Goal: Task Accomplishment & Management: Manage account settings

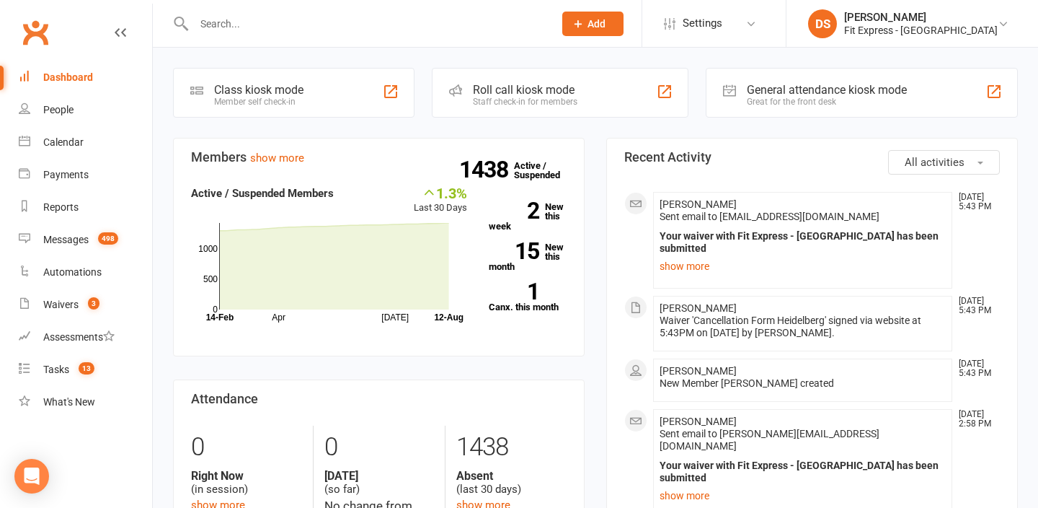
click at [19, 48] on link "Clubworx" at bounding box center [35, 32] width 36 height 36
click at [63, 290] on link "Waivers 3" at bounding box center [85, 304] width 133 height 32
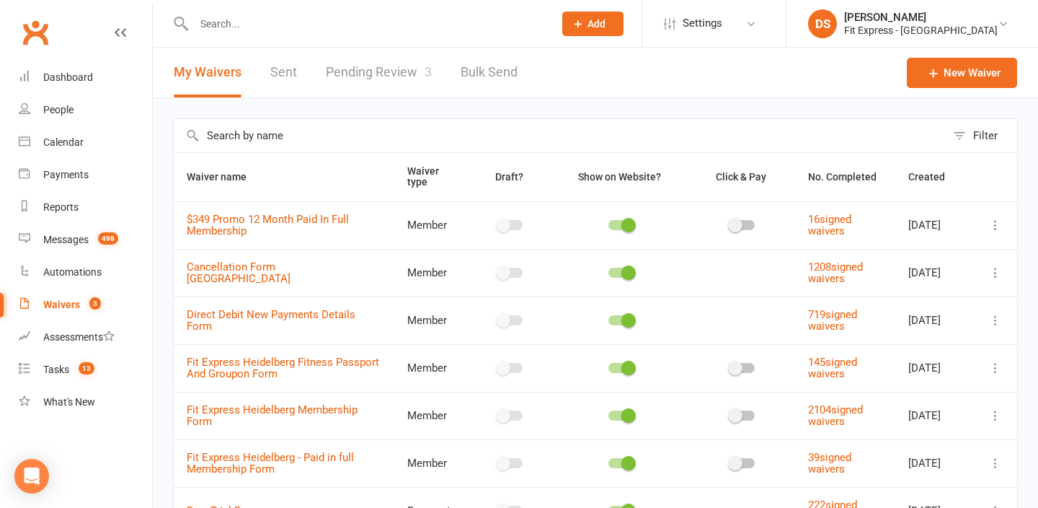
click at [354, 67] on link "Pending Review 3" at bounding box center [379, 73] width 106 height 50
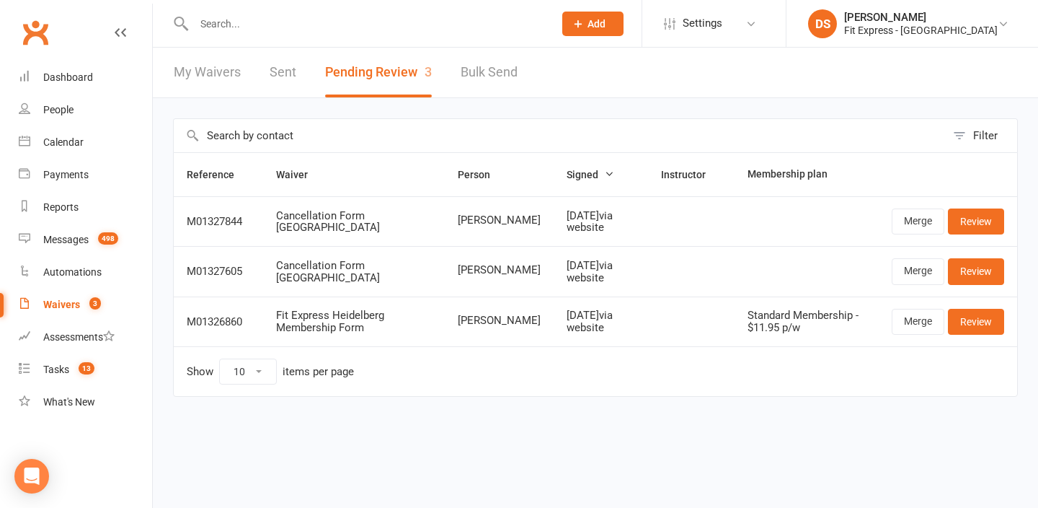
click at [40, 19] on link "Clubworx" at bounding box center [35, 32] width 36 height 36
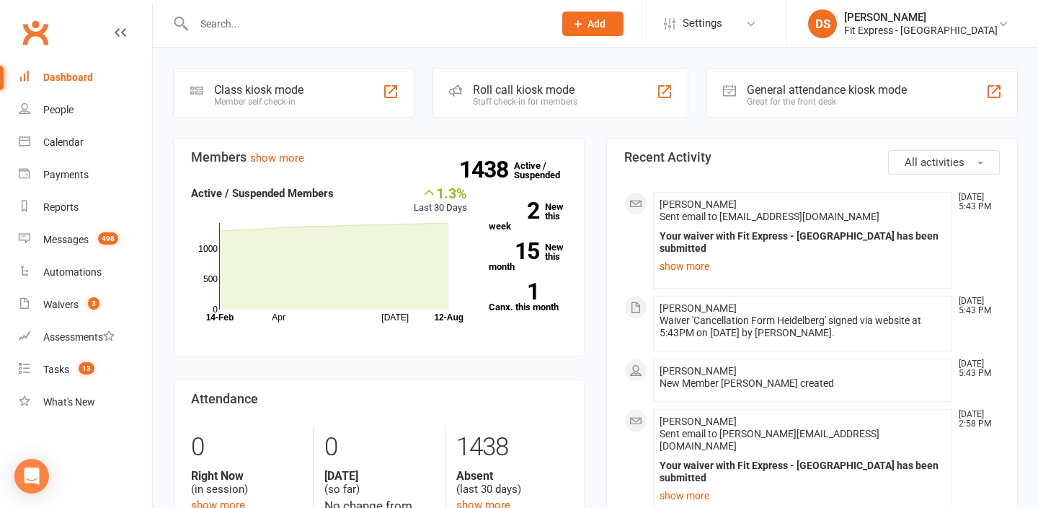
click at [25, 40] on link "Clubworx" at bounding box center [35, 32] width 36 height 36
click at [87, 308] on count-badge "3" at bounding box center [90, 305] width 19 height 12
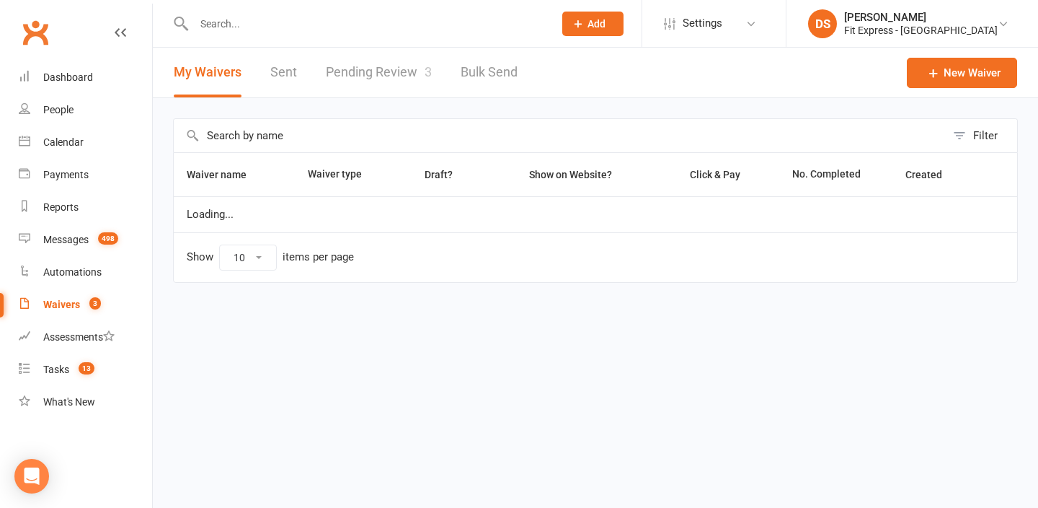
click at [396, 58] on link "Pending Review 3" at bounding box center [379, 73] width 106 height 50
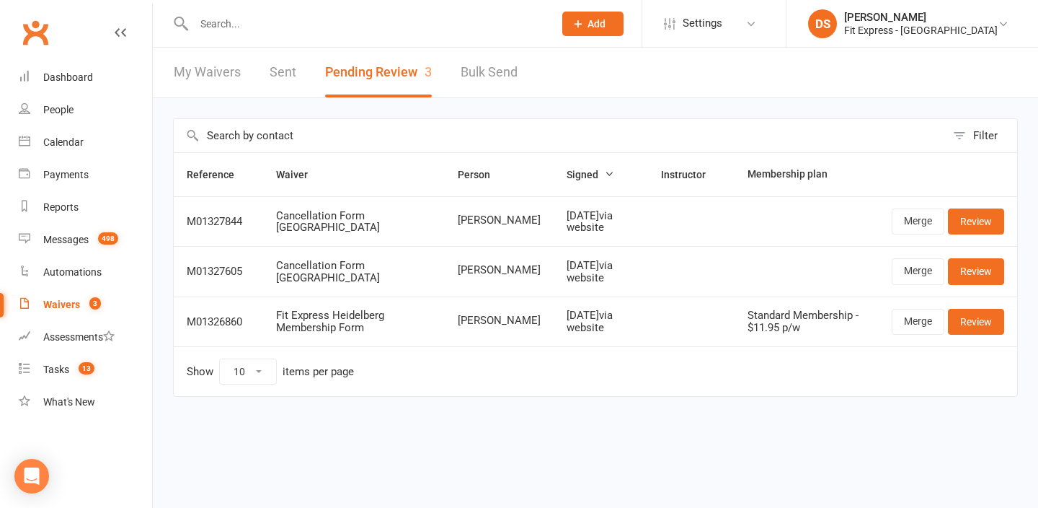
click at [234, 27] on input "text" at bounding box center [367, 24] width 354 height 20
click at [240, 24] on input "text" at bounding box center [367, 24] width 354 height 20
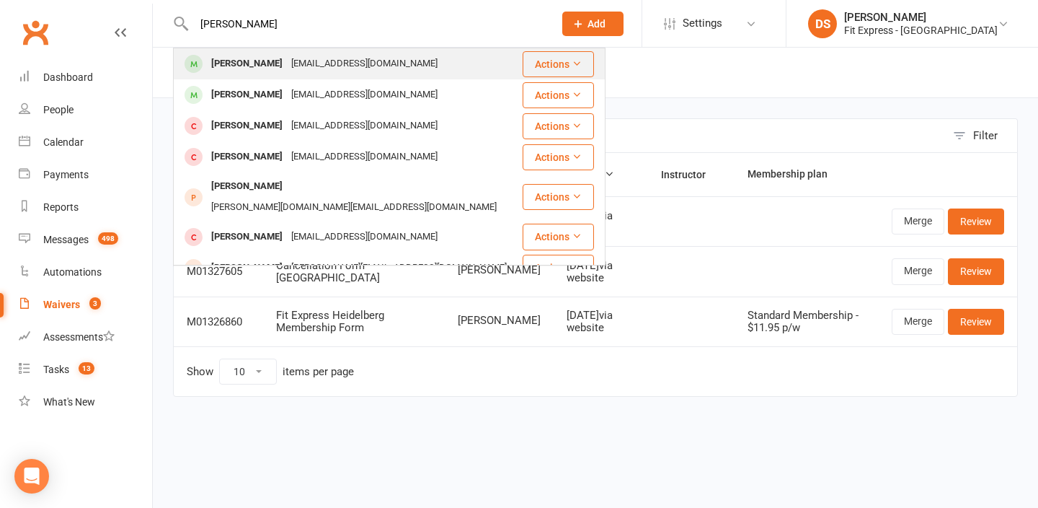
type input "taylah cantwell"
click at [257, 61] on div "Taylah Cantwell" at bounding box center [247, 63] width 80 height 21
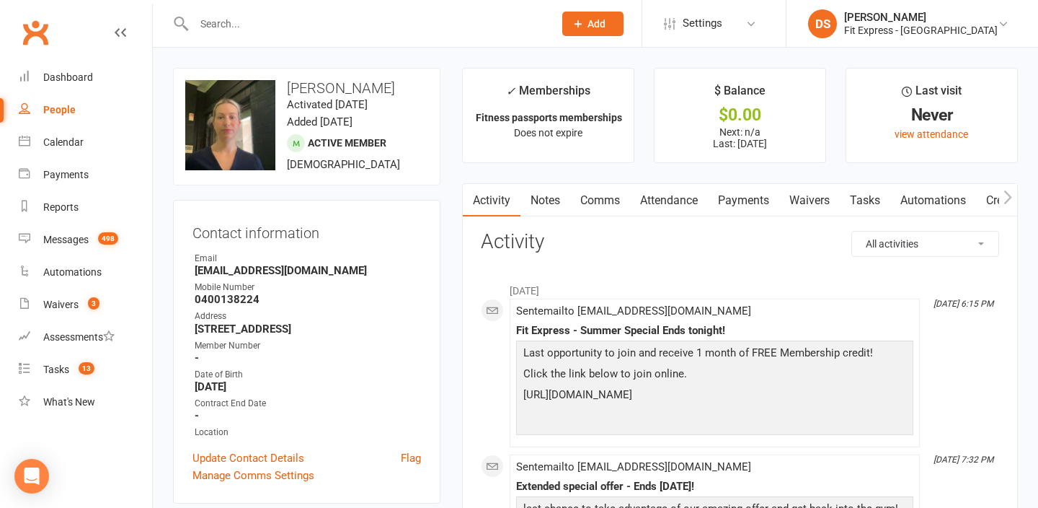
click at [37, 29] on link "Clubworx" at bounding box center [35, 32] width 36 height 36
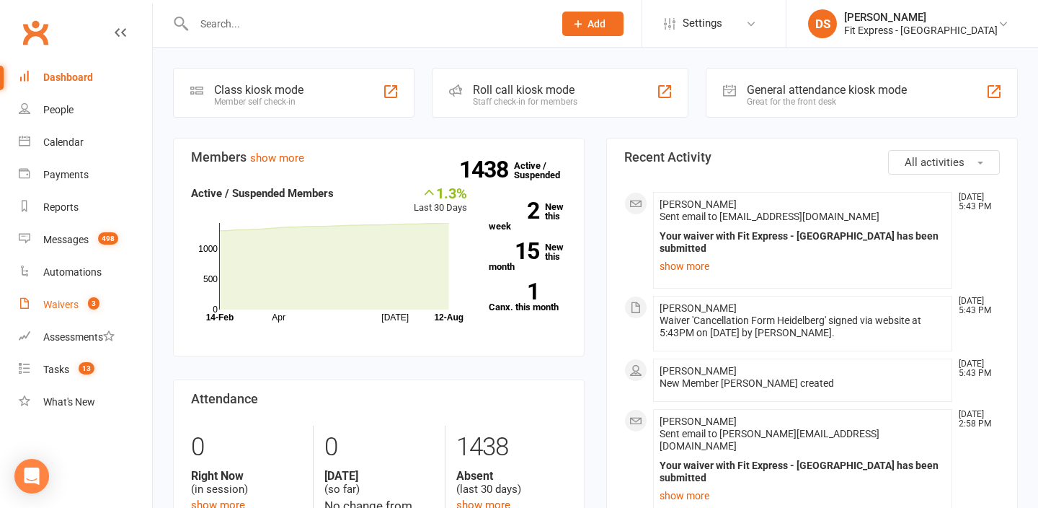
click at [89, 290] on link "Waivers 3" at bounding box center [85, 304] width 133 height 32
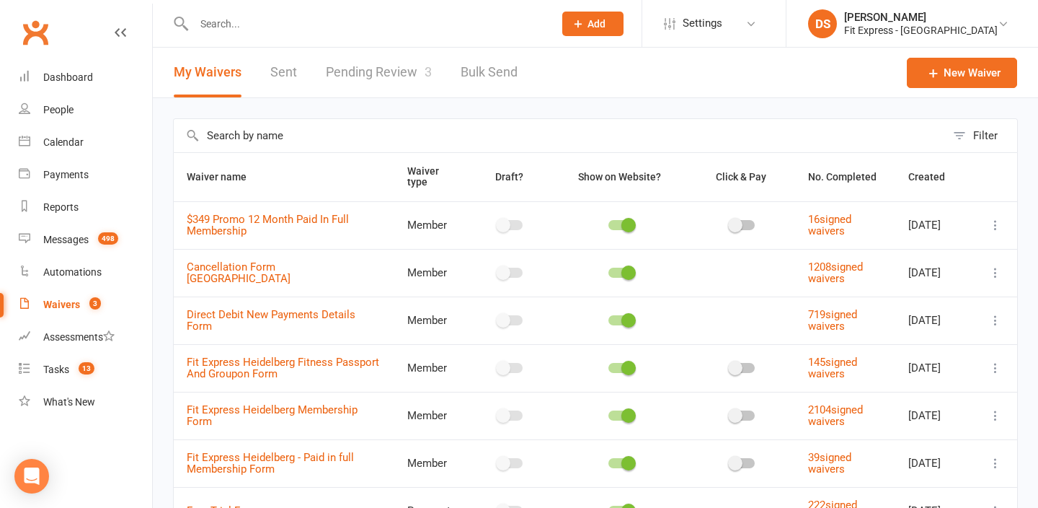
click at [397, 76] on link "Pending Review 3" at bounding box center [379, 73] width 106 height 50
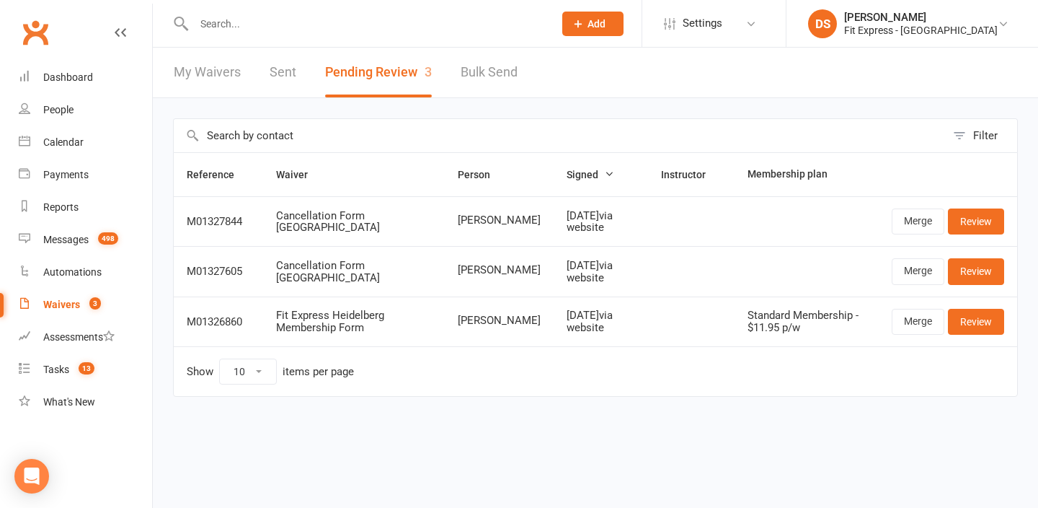
click at [317, 24] on input "text" at bounding box center [367, 24] width 354 height 20
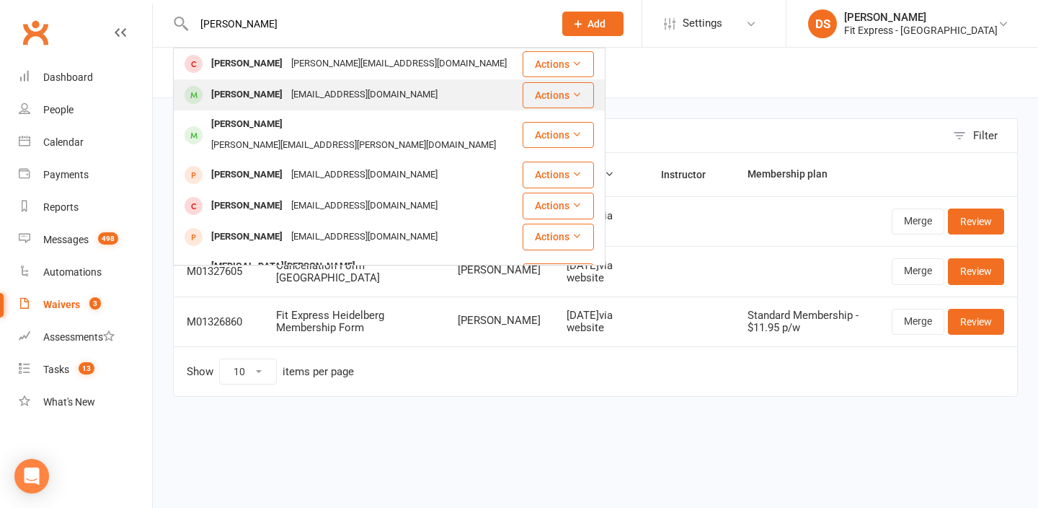
type input "cristina"
click at [251, 85] on div "[PERSON_NAME]" at bounding box center [247, 94] width 80 height 21
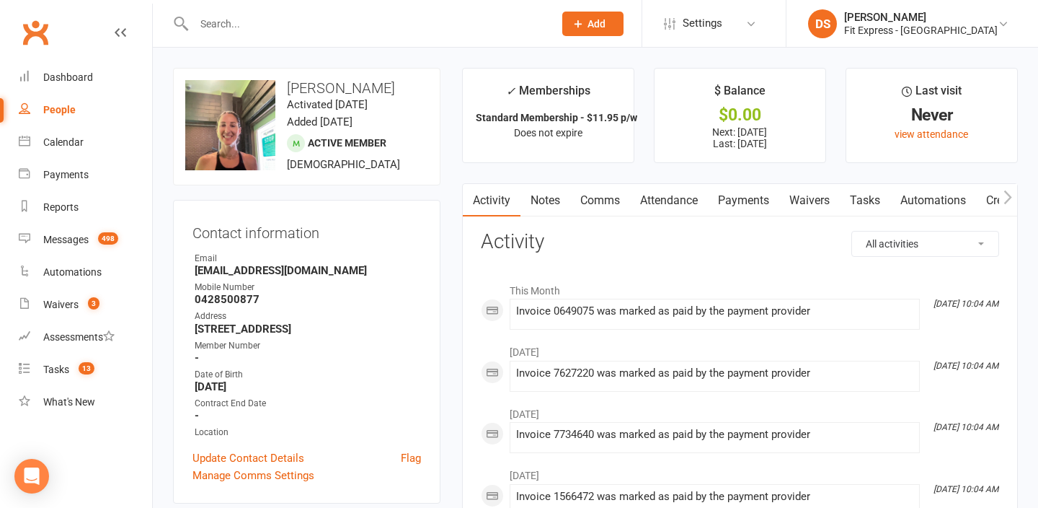
click at [538, 203] on link "Notes" at bounding box center [546, 200] width 50 height 33
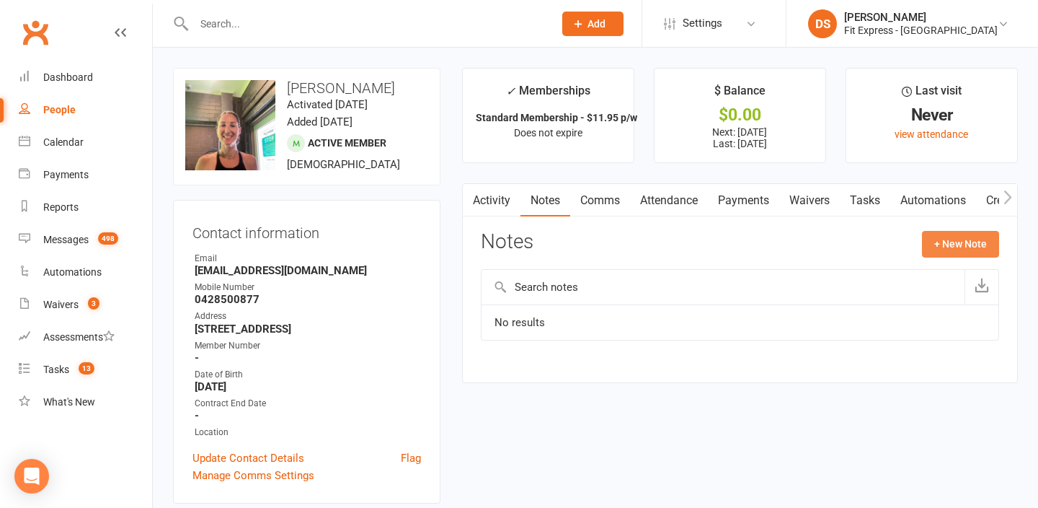
click at [963, 247] on button "+ New Note" at bounding box center [960, 244] width 77 height 26
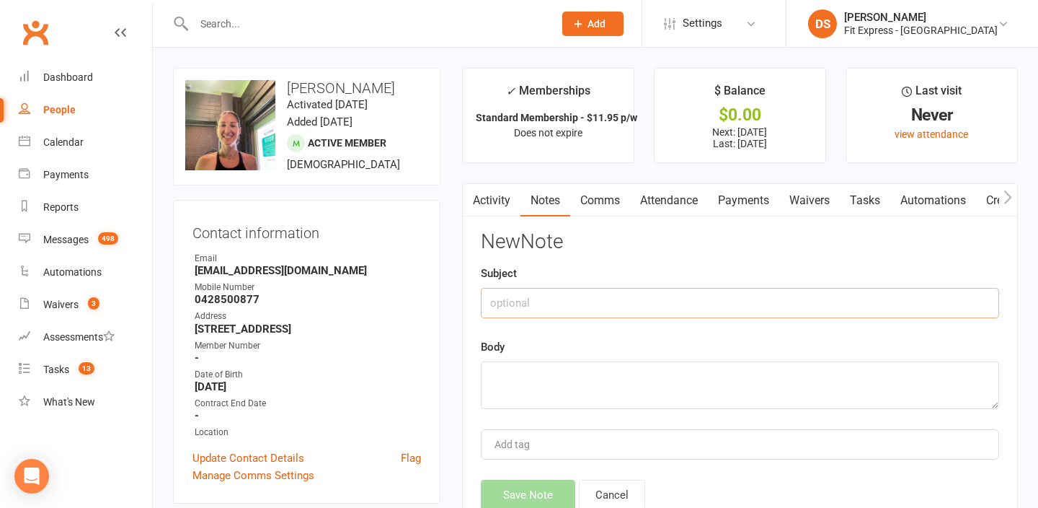
click at [552, 292] on input "text" at bounding box center [740, 303] width 519 height 30
type input "Fees owed to cancel"
click at [567, 406] on textarea at bounding box center [740, 385] width 519 height 48
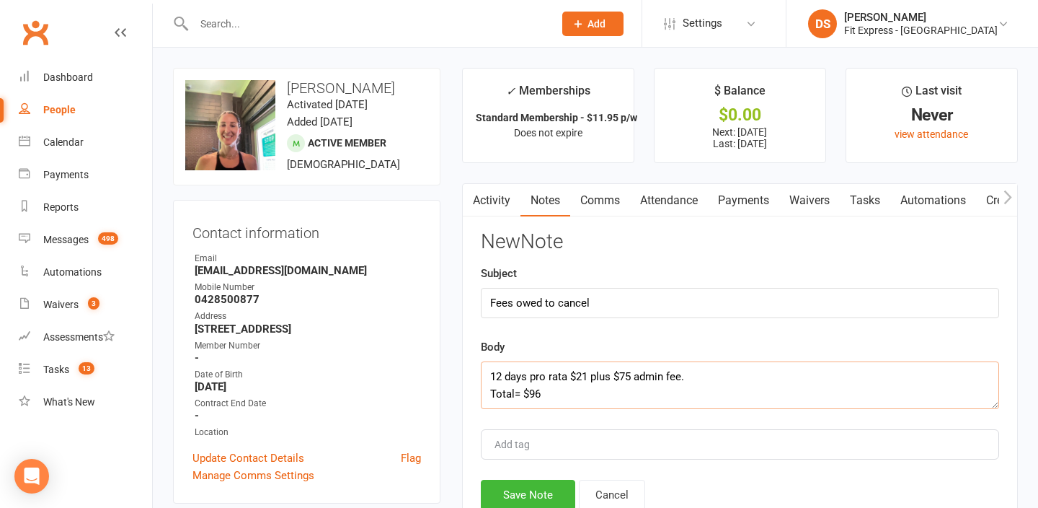
type textarea "12 days pro rata $21 plus $75 admin fee. Total= $96"
click at [547, 477] on div "New Note Subject Fees owed to cancel Body 12 days pro rata $21 plus $75 admin f…" at bounding box center [740, 370] width 519 height 279
click at [541, 484] on button "Save Note" at bounding box center [528, 495] width 94 height 30
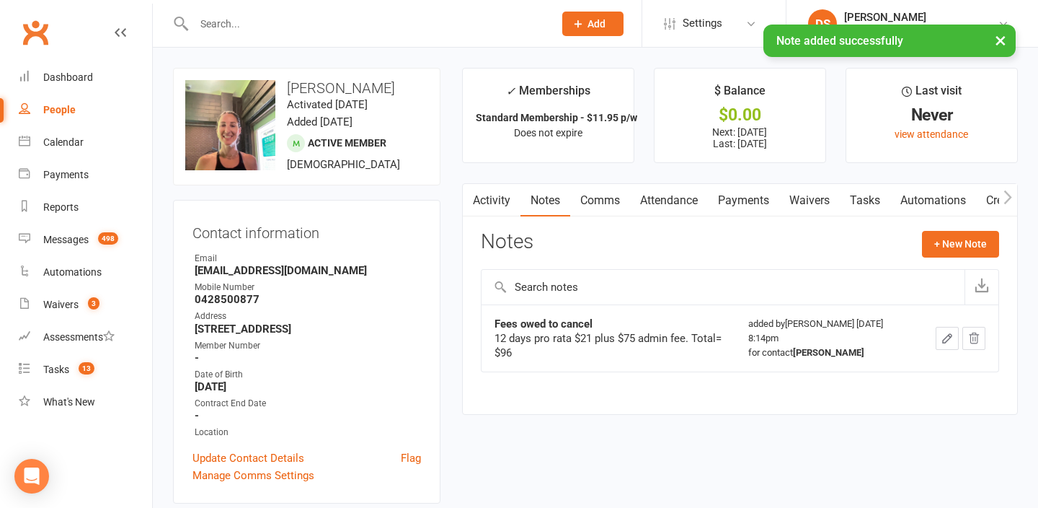
click at [753, 214] on link "Payments" at bounding box center [743, 200] width 71 height 33
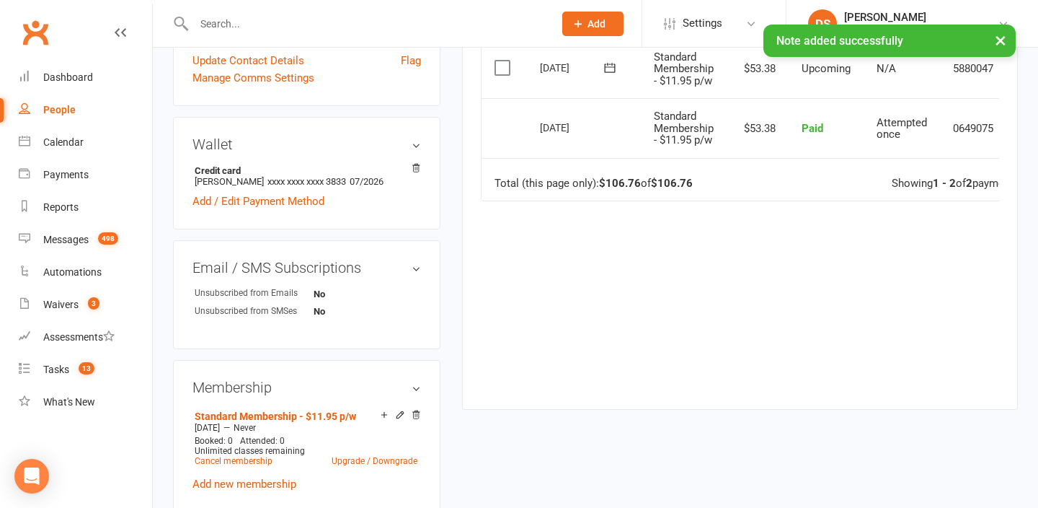
scroll to position [423, 0]
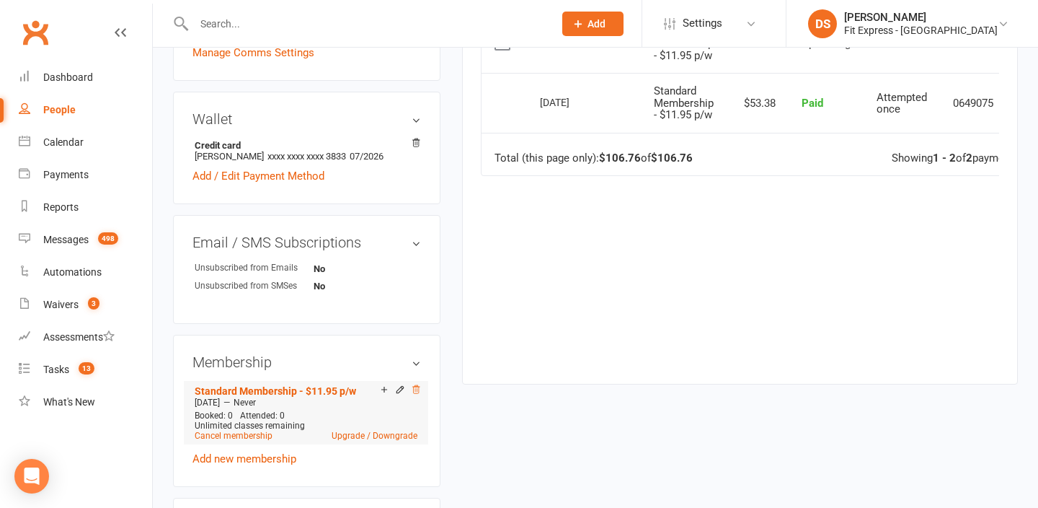
click at [417, 387] on icon at bounding box center [415, 389] width 7 height 8
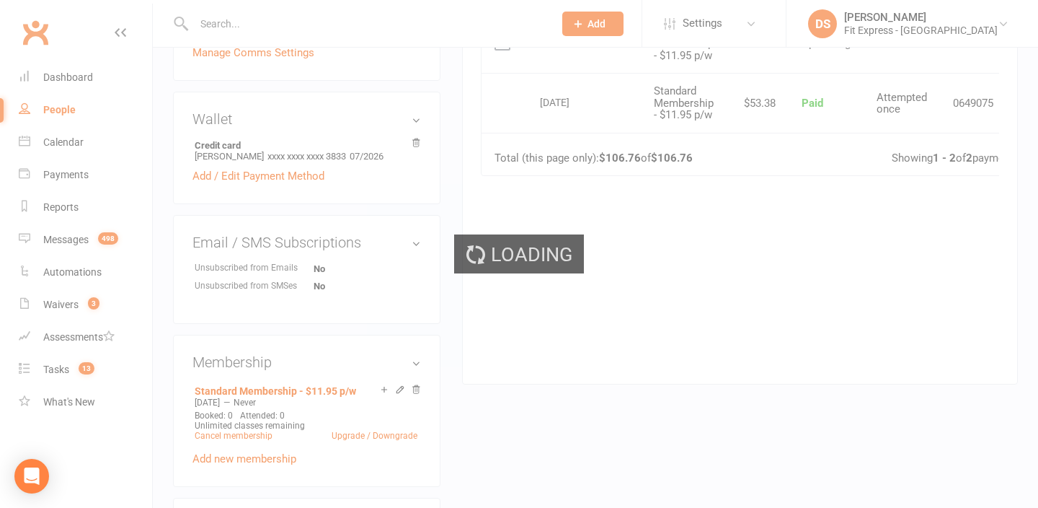
scroll to position [420, 0]
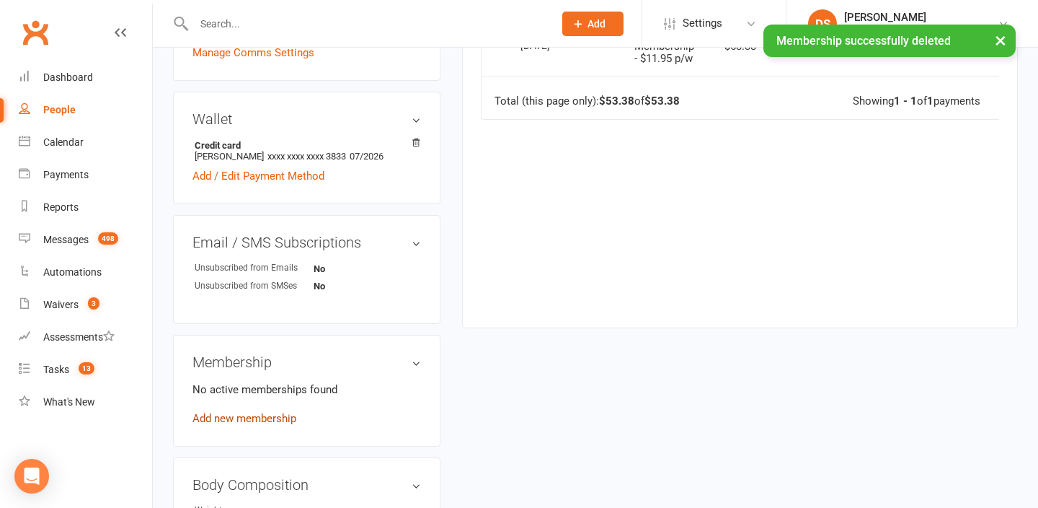
click at [277, 416] on link "Add new membership" at bounding box center [245, 418] width 104 height 13
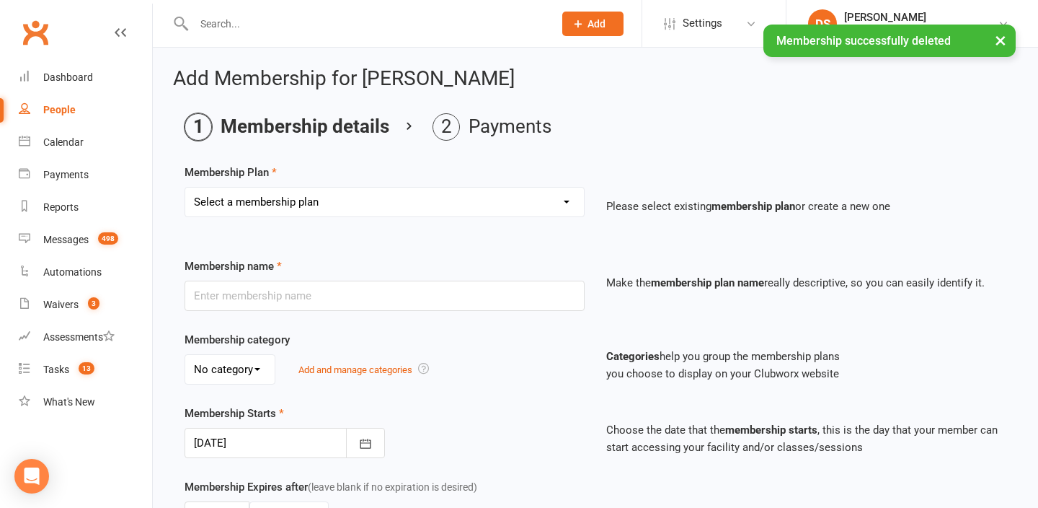
click at [325, 214] on select "Select a membership plan Create new Membership Plan Standard Membership 8.50pw …" at bounding box center [384, 201] width 399 height 29
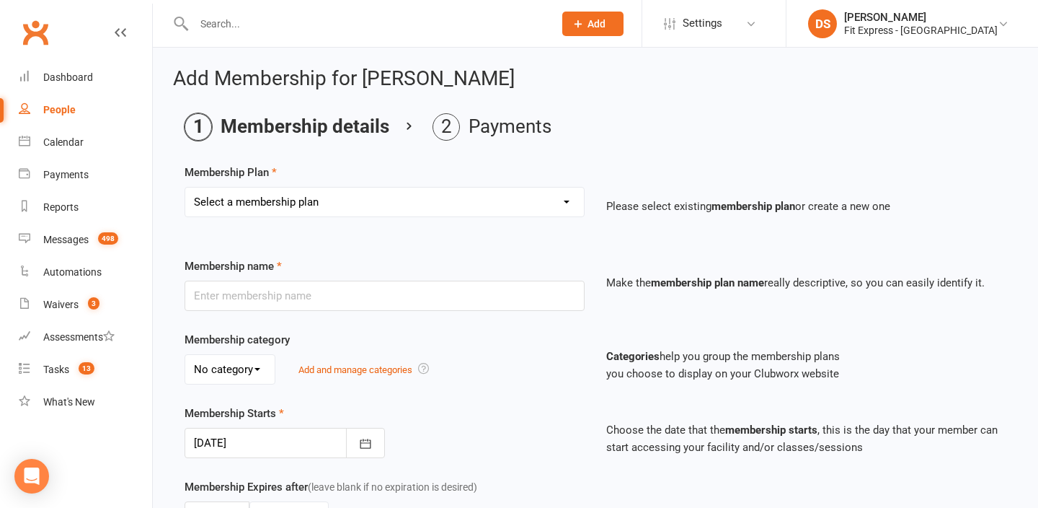
select select "25"
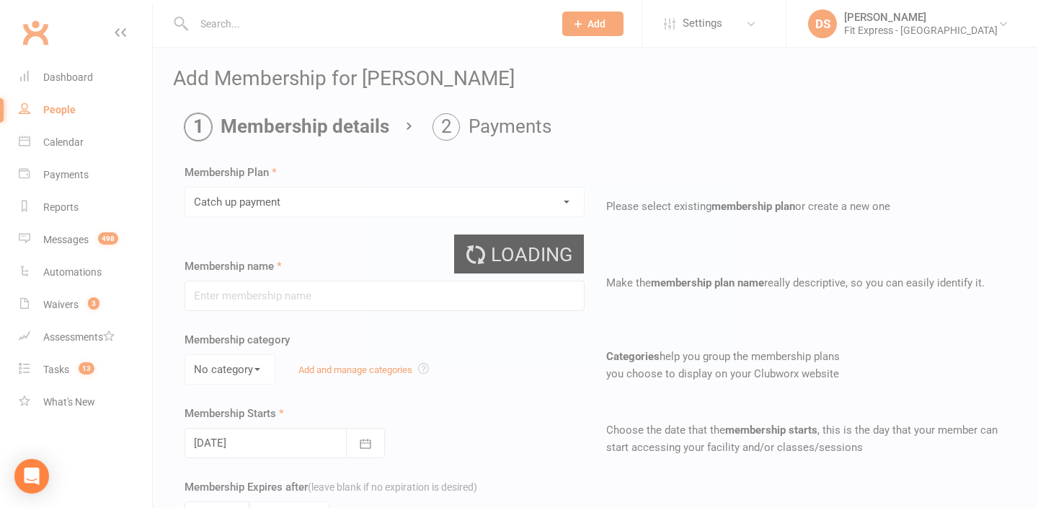
type input "Catch up payment"
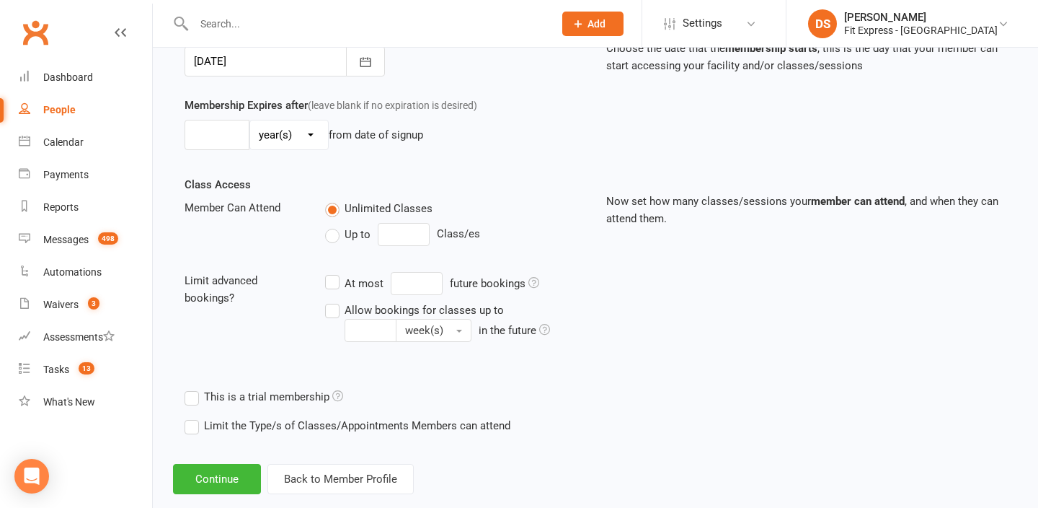
scroll to position [409, 0]
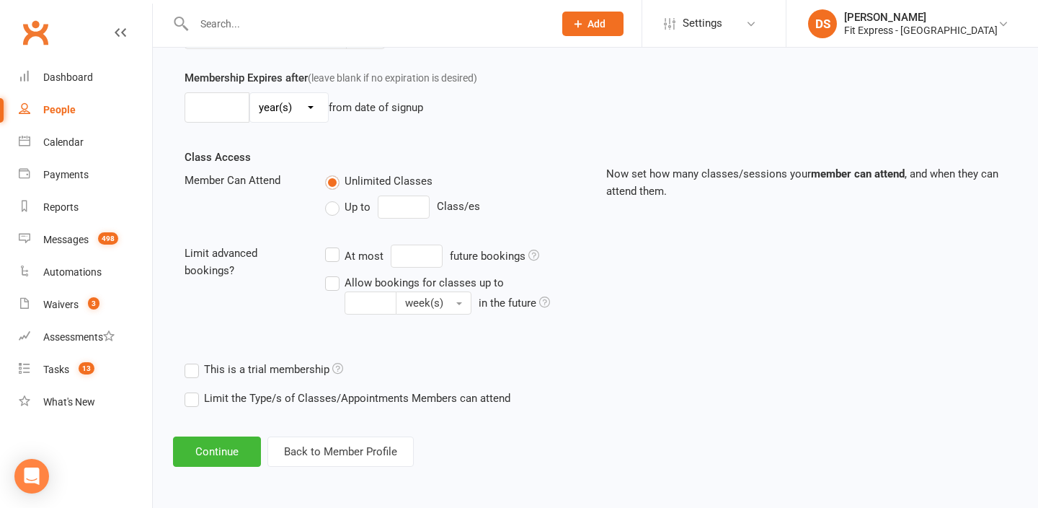
click at [231, 431] on div "Add Membership for Cristina Scalora Membership details Payments Membership Plan…" at bounding box center [596, 63] width 886 height 848
click at [231, 441] on button "Continue" at bounding box center [217, 451] width 88 height 30
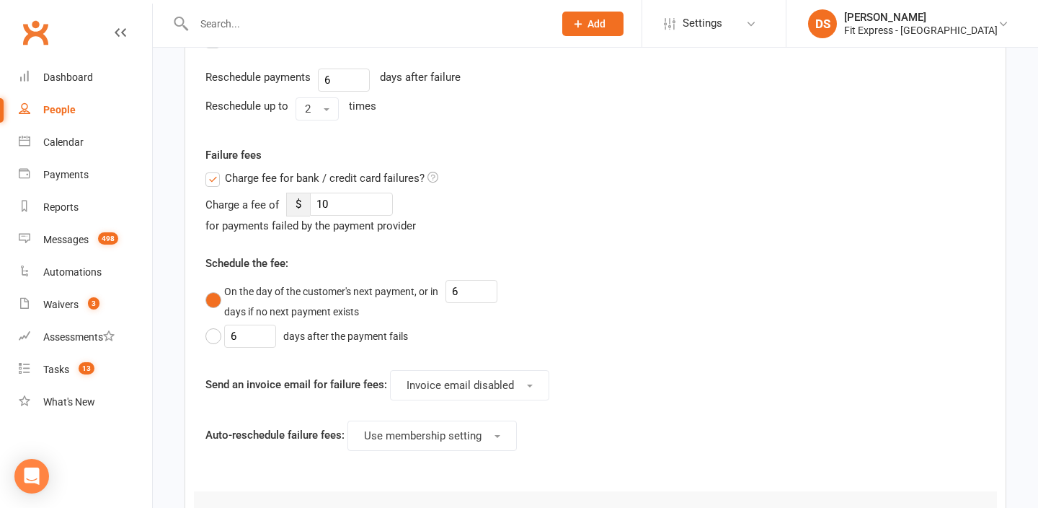
scroll to position [0, 0]
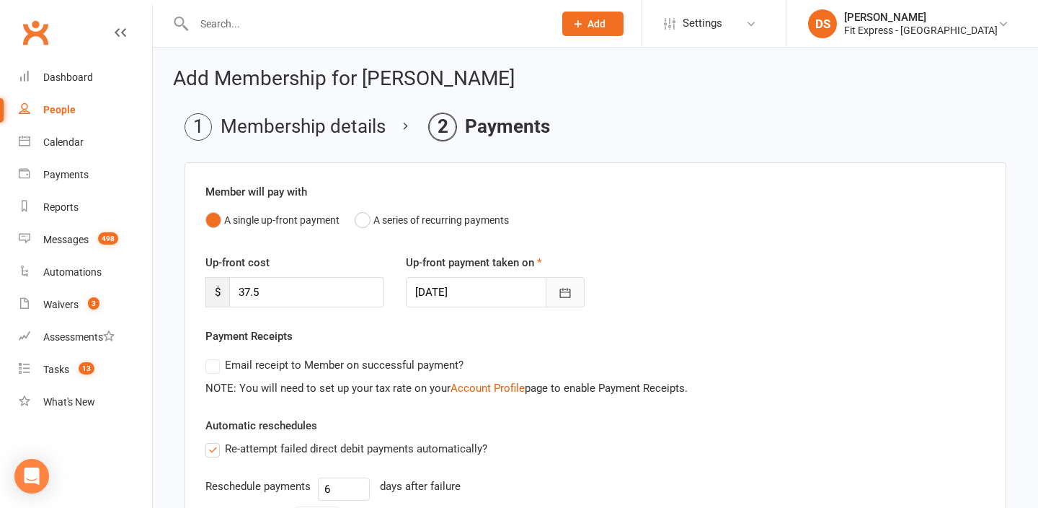
click at [570, 286] on icon "button" at bounding box center [565, 293] width 14 height 14
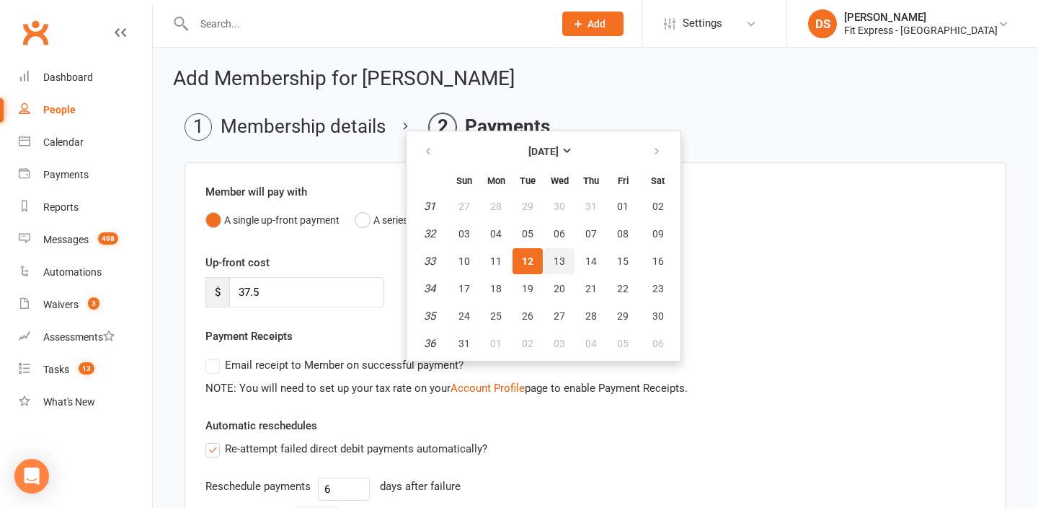
click at [555, 250] on button "13" at bounding box center [559, 261] width 30 height 26
type input "13 Aug 2025"
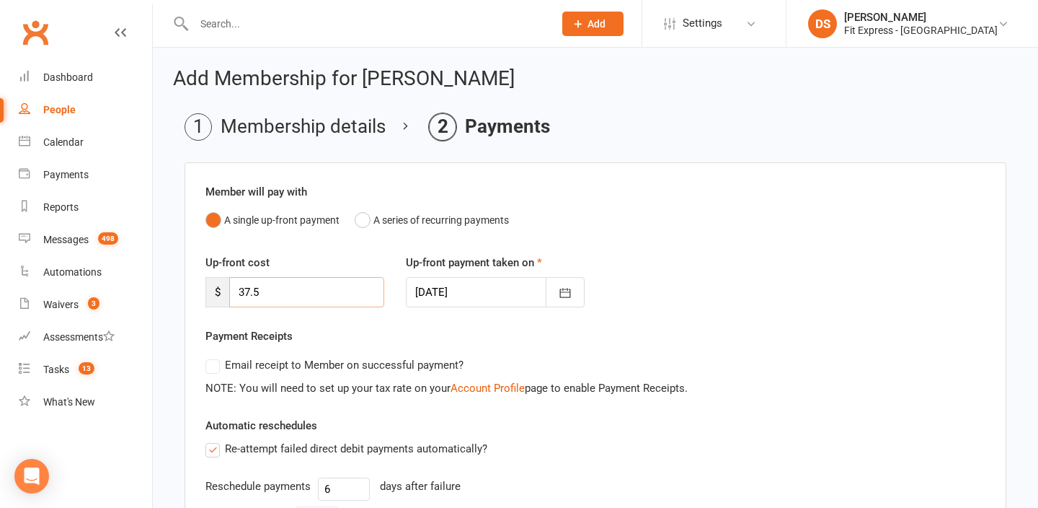
drag, startPoint x: 291, startPoint y: 299, endPoint x: 239, endPoint y: 295, distance: 51.3
click at [239, 295] on input "37.5" at bounding box center [306, 292] width 155 height 30
type input "96"
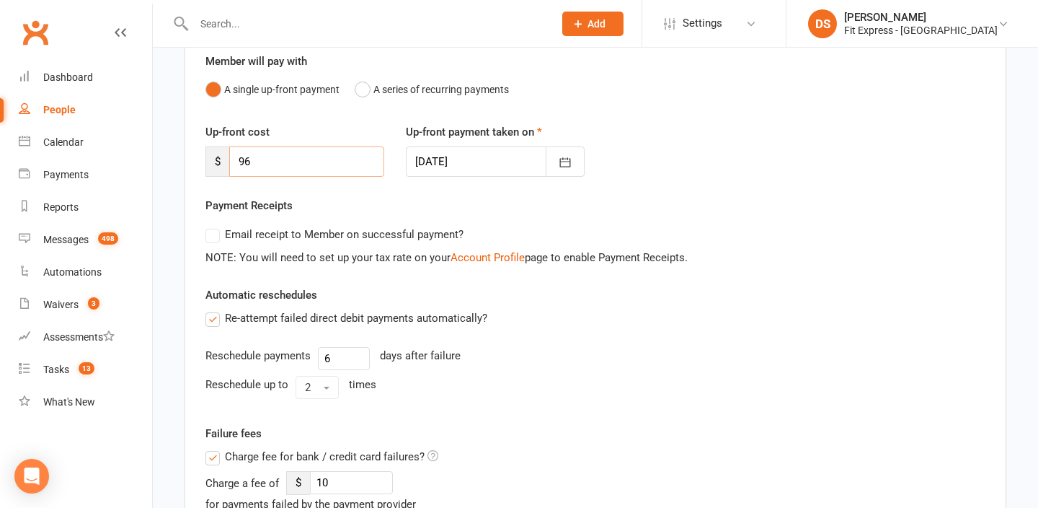
scroll to position [145, 0]
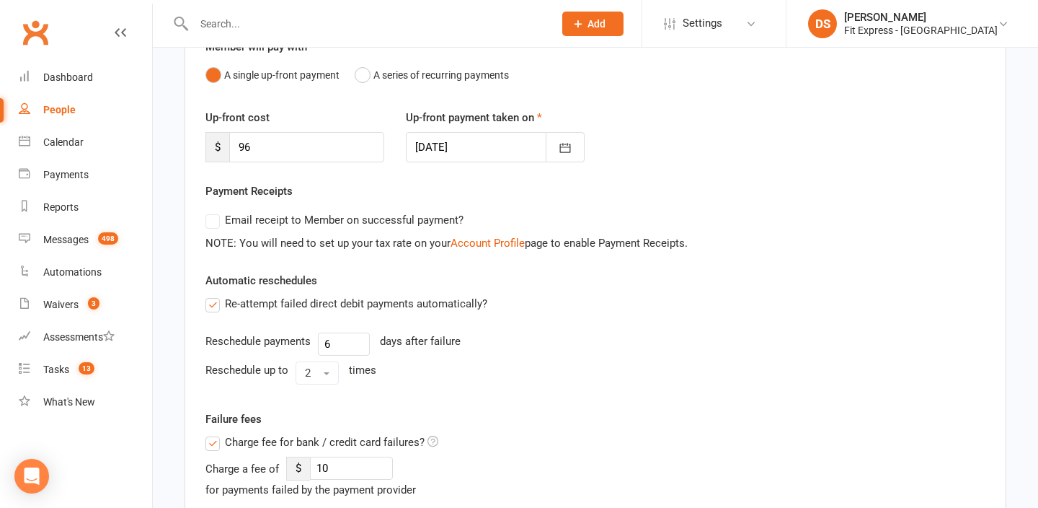
click at [261, 442] on span "Charge fee for bank / credit card failures?" at bounding box center [325, 440] width 200 height 15
click at [261, 433] on input "Charge fee for bank / credit card failures?" at bounding box center [322, 433] width 233 height 0
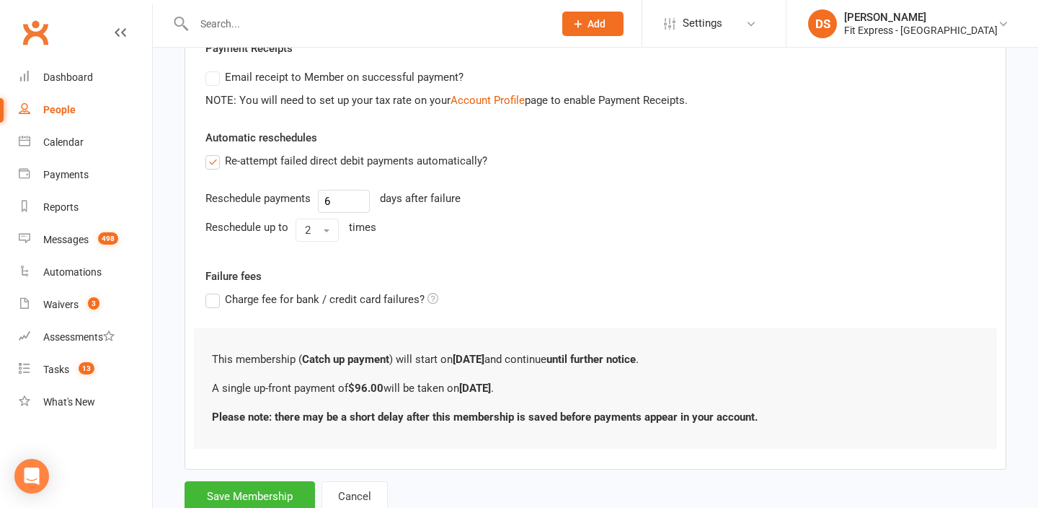
scroll to position [335, 0]
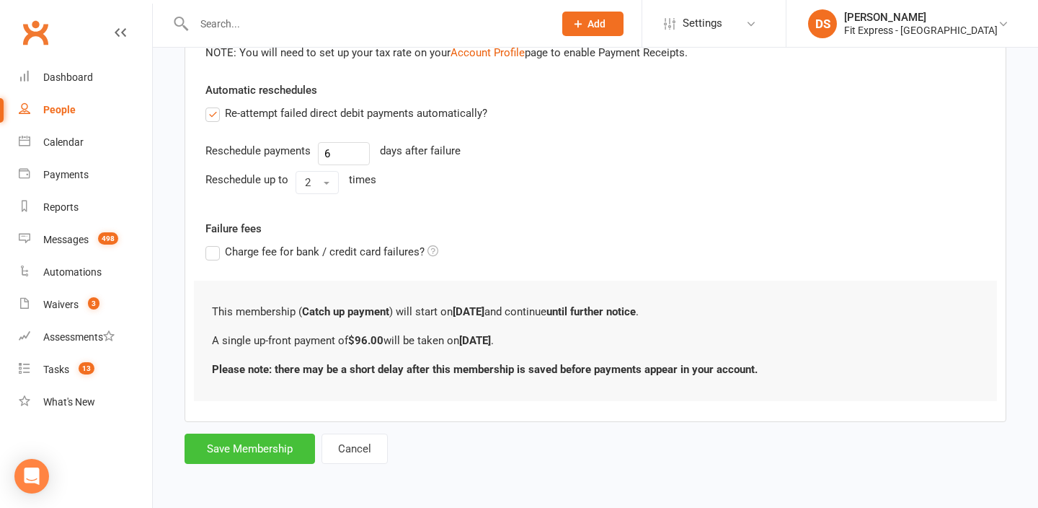
click at [251, 452] on button "Save Membership" at bounding box center [250, 448] width 131 height 30
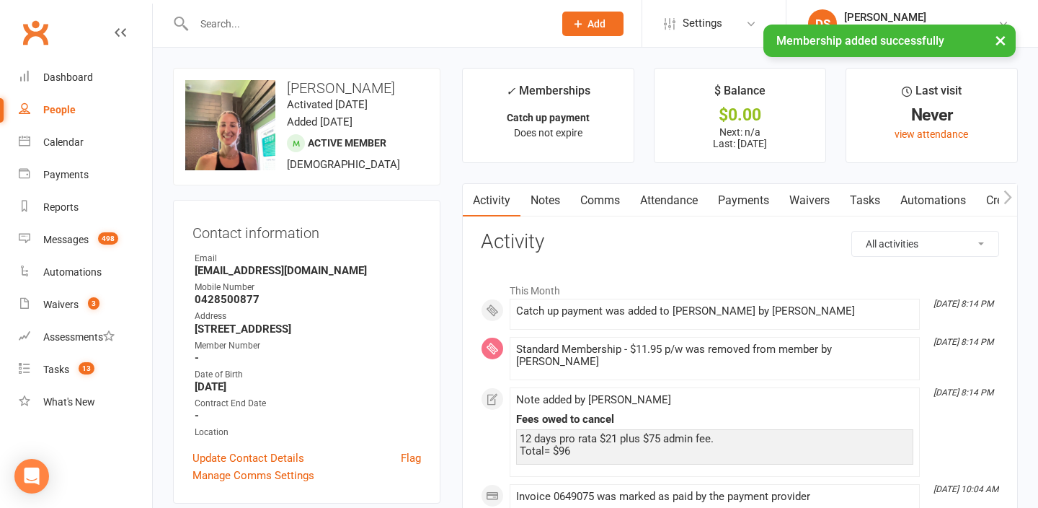
click at [557, 202] on link "Notes" at bounding box center [546, 200] width 50 height 33
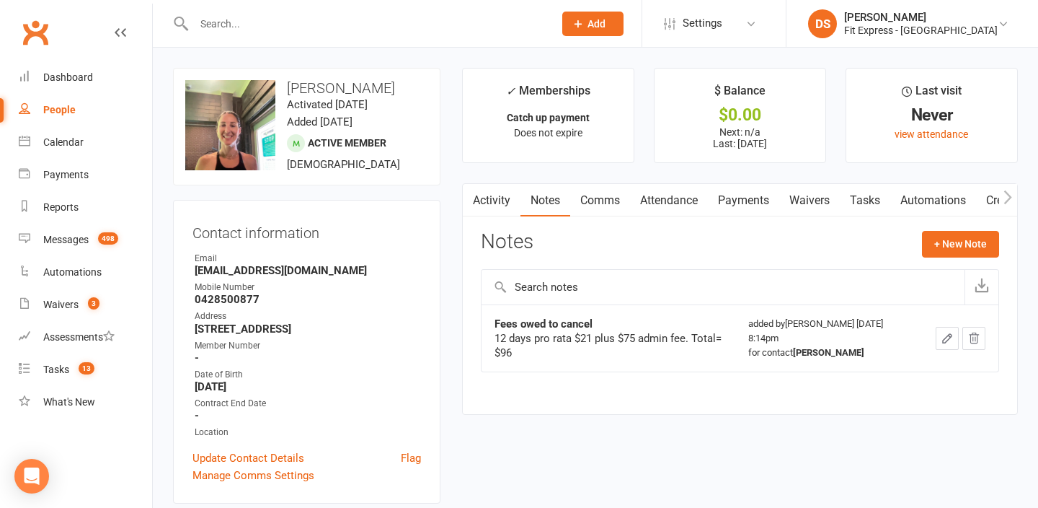
click at [746, 207] on link "Payments" at bounding box center [743, 200] width 71 height 33
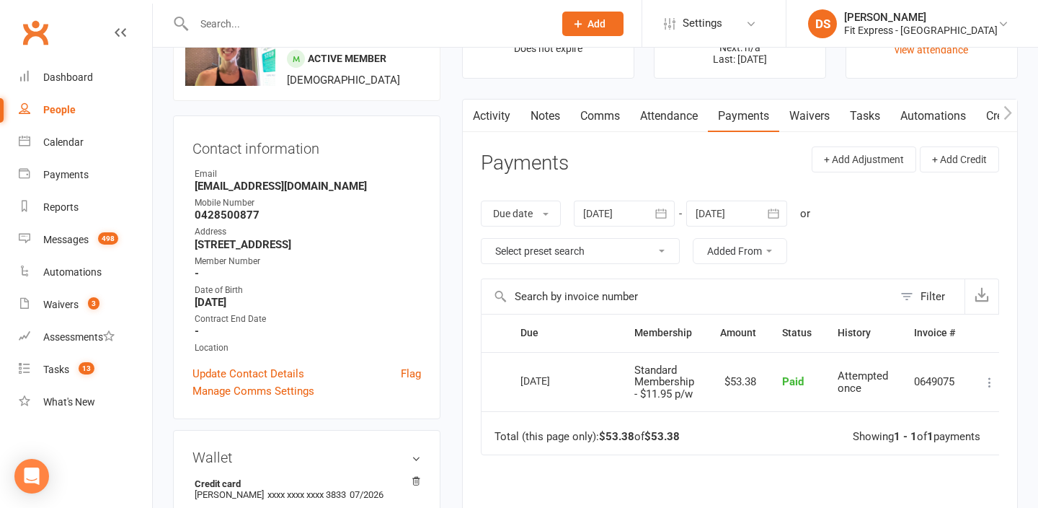
scroll to position [94, 0]
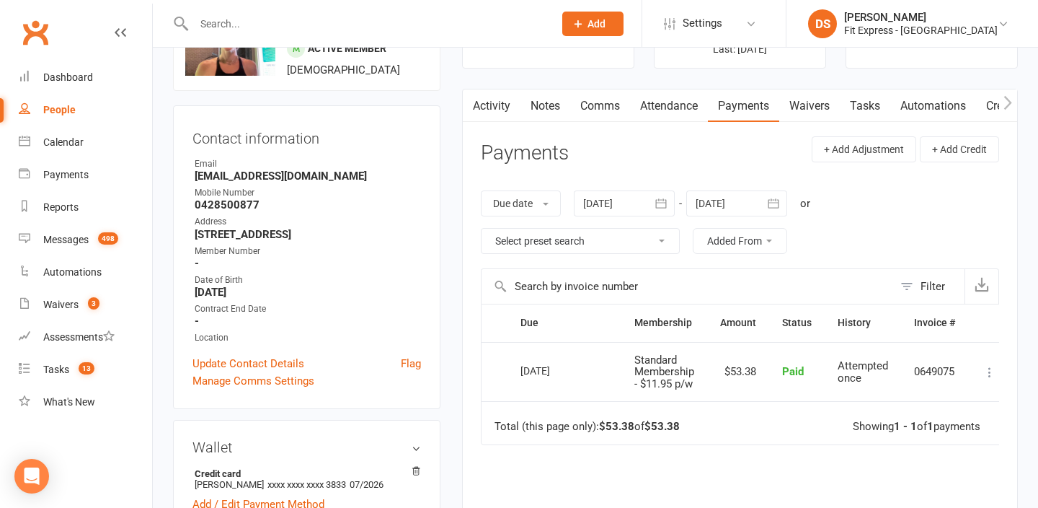
click at [746, 207] on div at bounding box center [737, 203] width 101 height 26
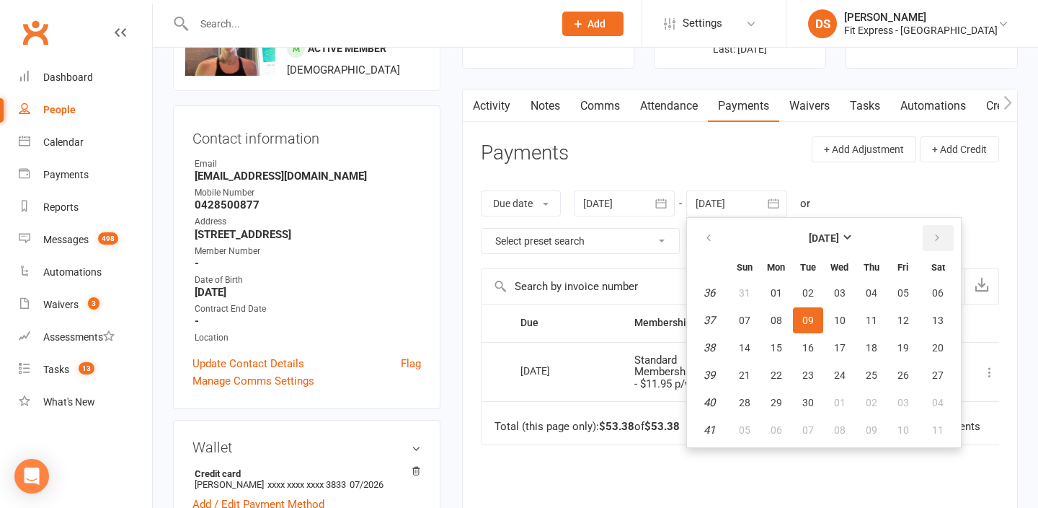
click at [942, 228] on button "button" at bounding box center [938, 238] width 31 height 26
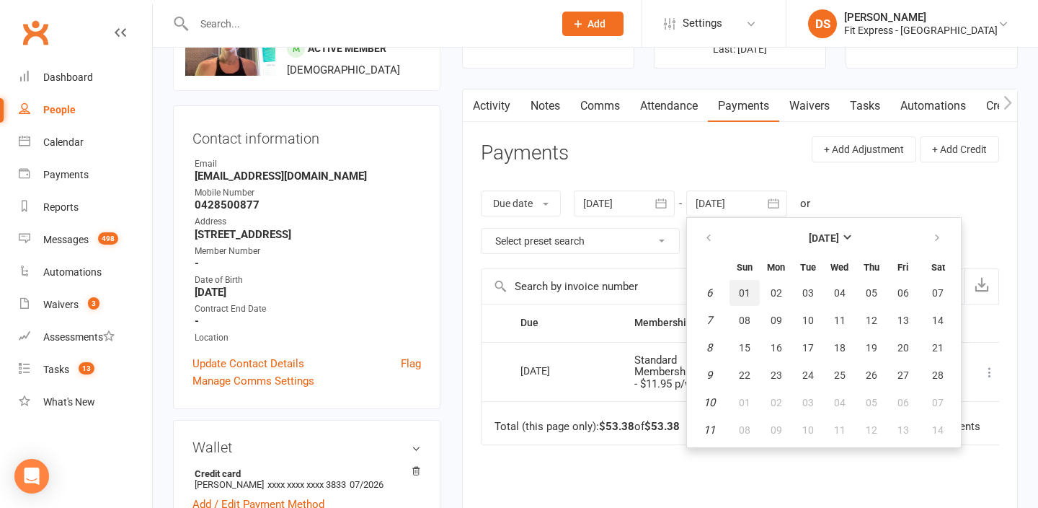
click at [754, 291] on button "01" at bounding box center [745, 293] width 30 height 26
type input "01 Feb 2026"
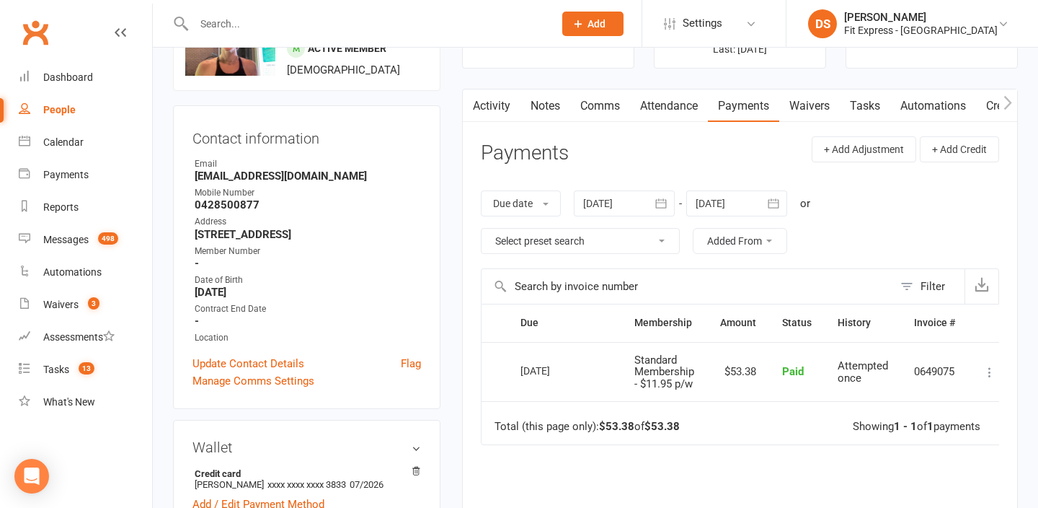
scroll to position [0, 0]
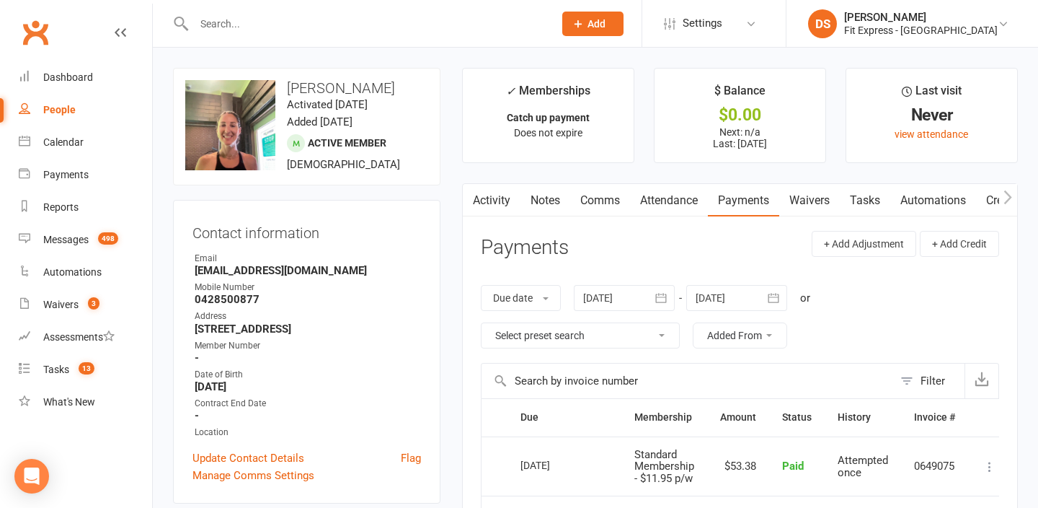
click at [719, 290] on div at bounding box center [737, 298] width 101 height 26
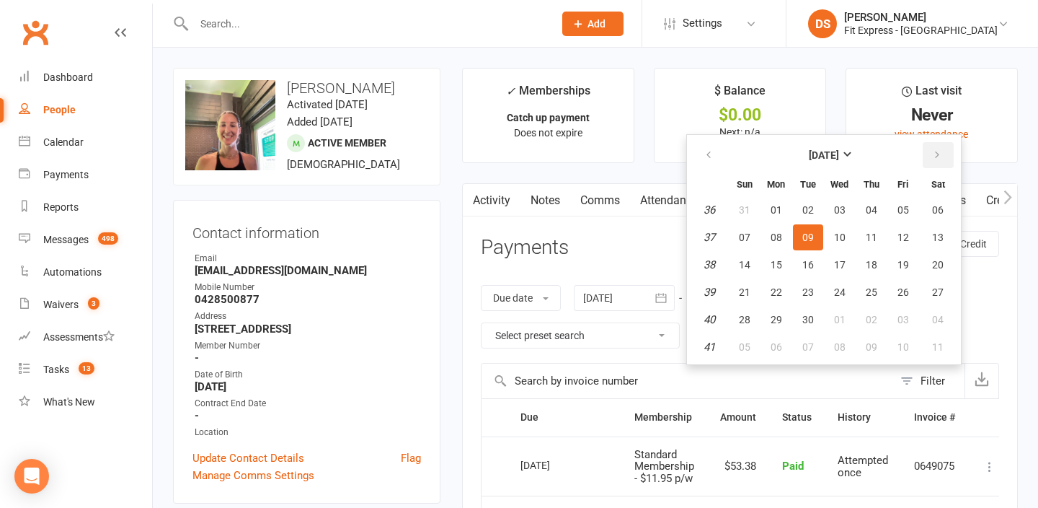
click at [928, 150] on button "button" at bounding box center [938, 155] width 31 height 26
click at [770, 206] on button "01" at bounding box center [777, 210] width 30 height 26
type input "01 Dec 2025"
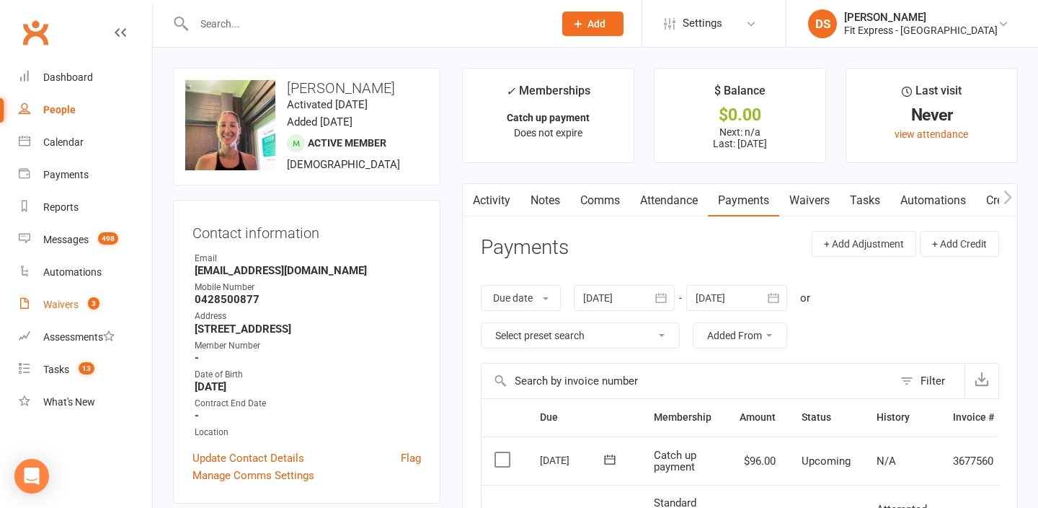
click at [79, 300] on link "Waivers 3" at bounding box center [85, 304] width 133 height 32
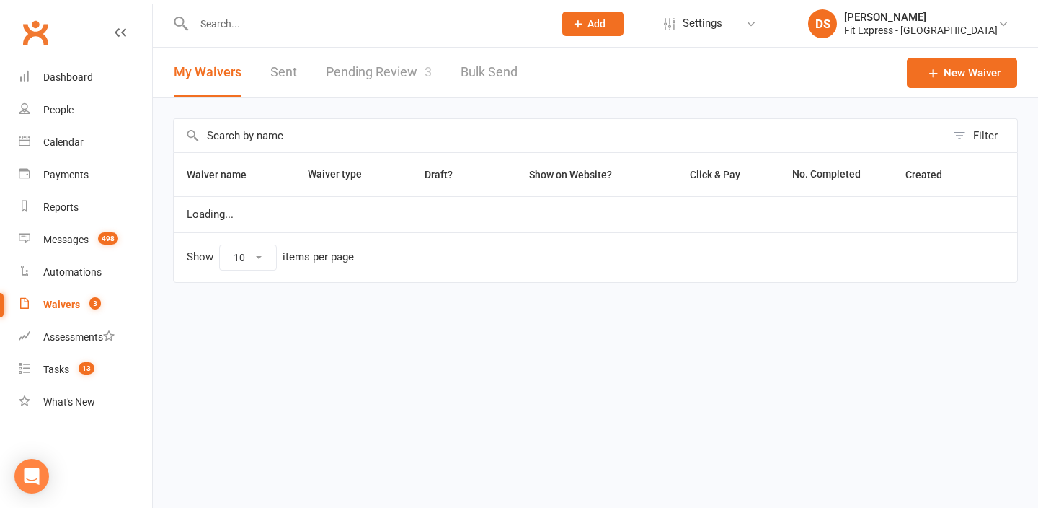
click at [351, 81] on link "Pending Review 3" at bounding box center [379, 73] width 106 height 50
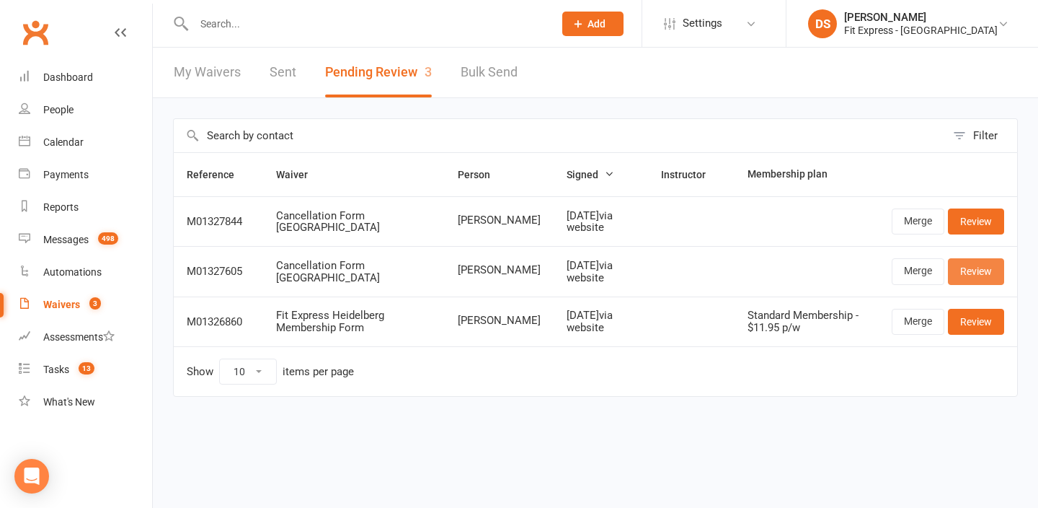
click at [982, 279] on link "Review" at bounding box center [976, 271] width 56 height 26
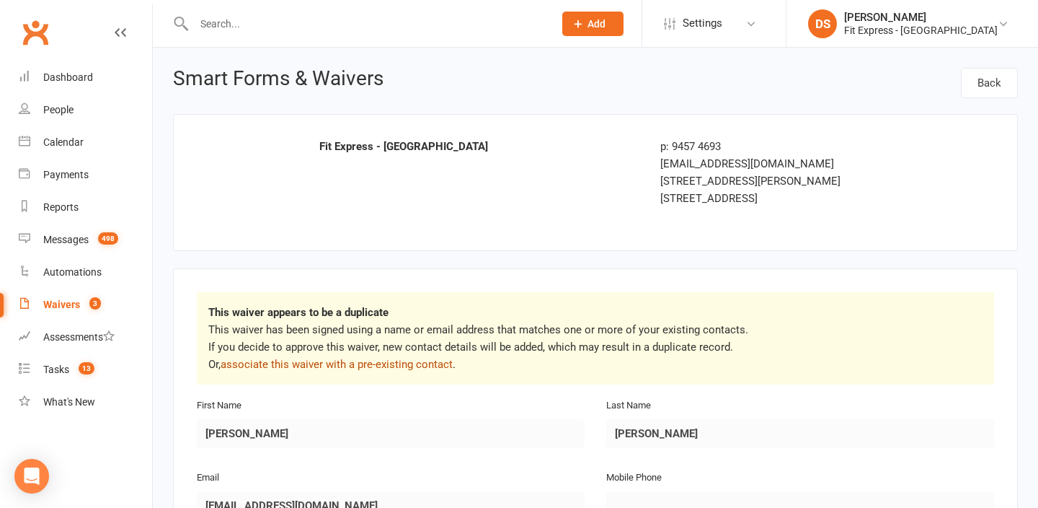
click at [416, 368] on link "associate this waiver with a pre-existing contact" at bounding box center [337, 364] width 232 height 13
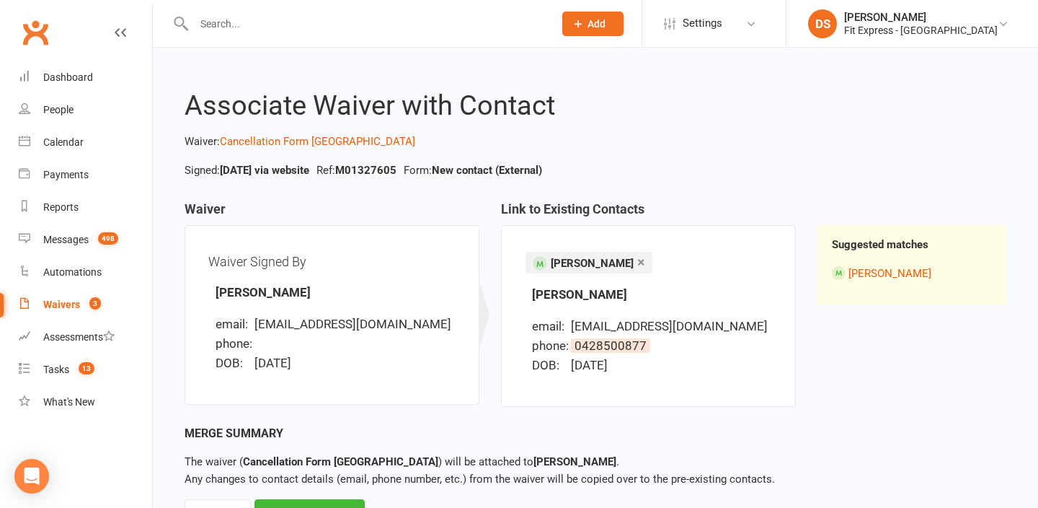
scroll to position [66, 0]
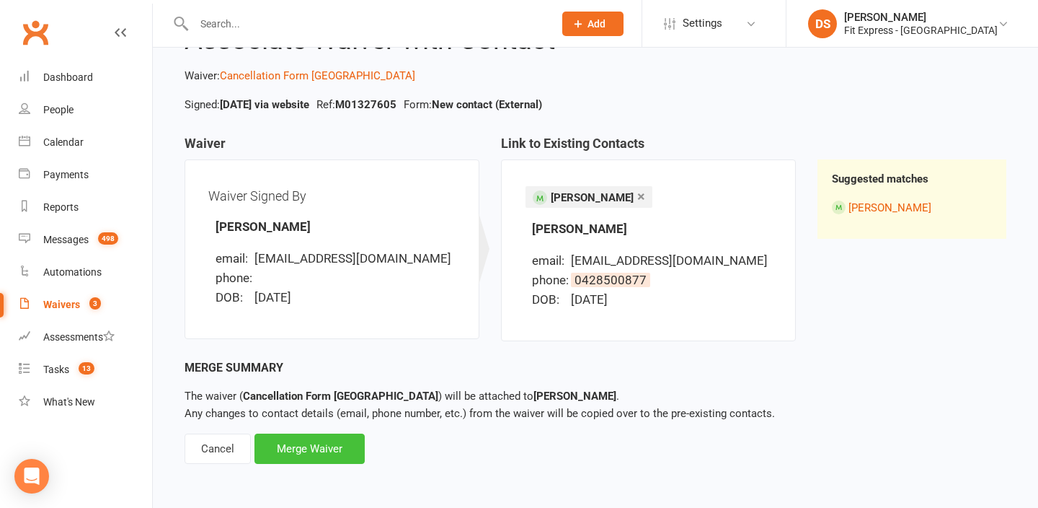
click at [331, 439] on div "Merge Waiver" at bounding box center [310, 448] width 110 height 30
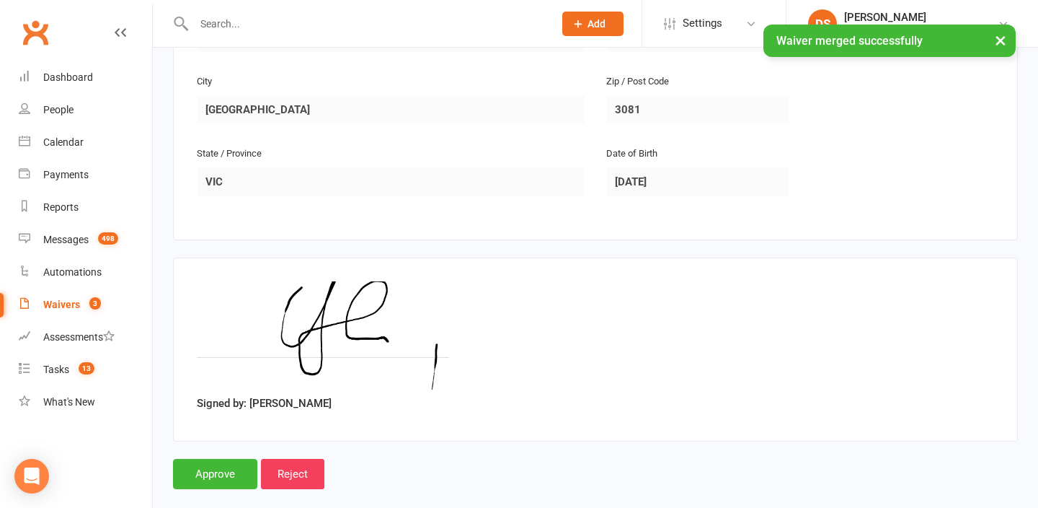
scroll to position [456, 0]
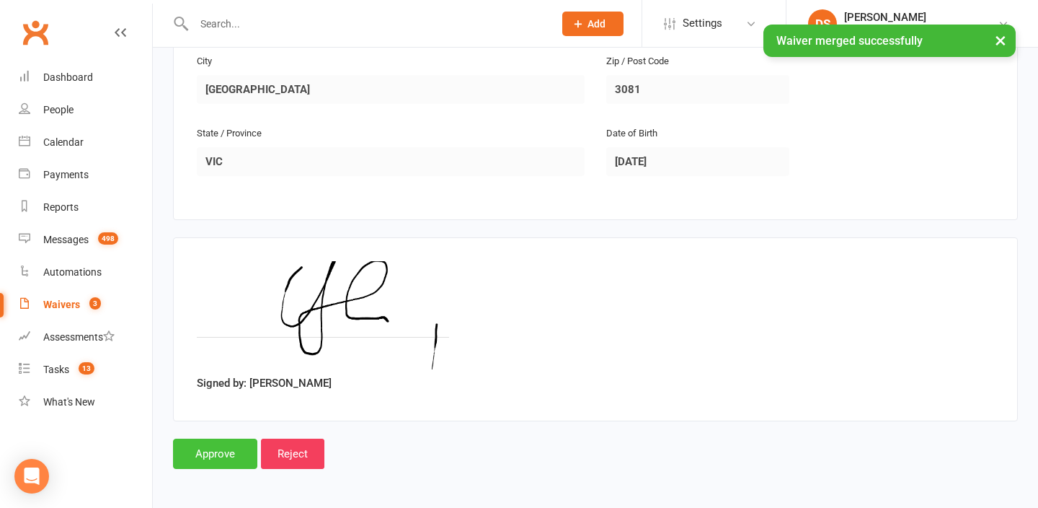
click at [200, 454] on input "Approve" at bounding box center [215, 453] width 84 height 30
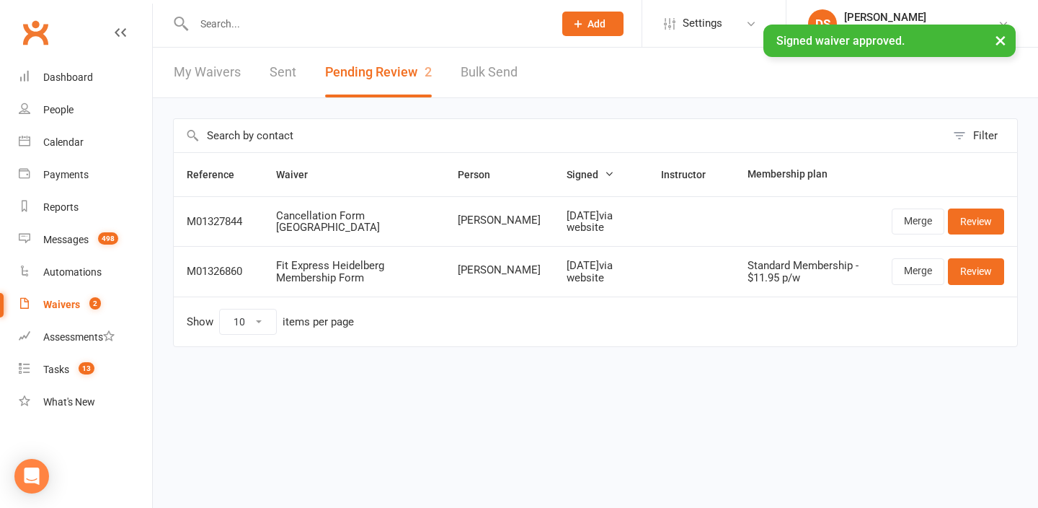
click at [267, 25] on div "× Signed waiver approved." at bounding box center [510, 25] width 1020 height 0
click at [267, 19] on input "text" at bounding box center [367, 24] width 354 height 20
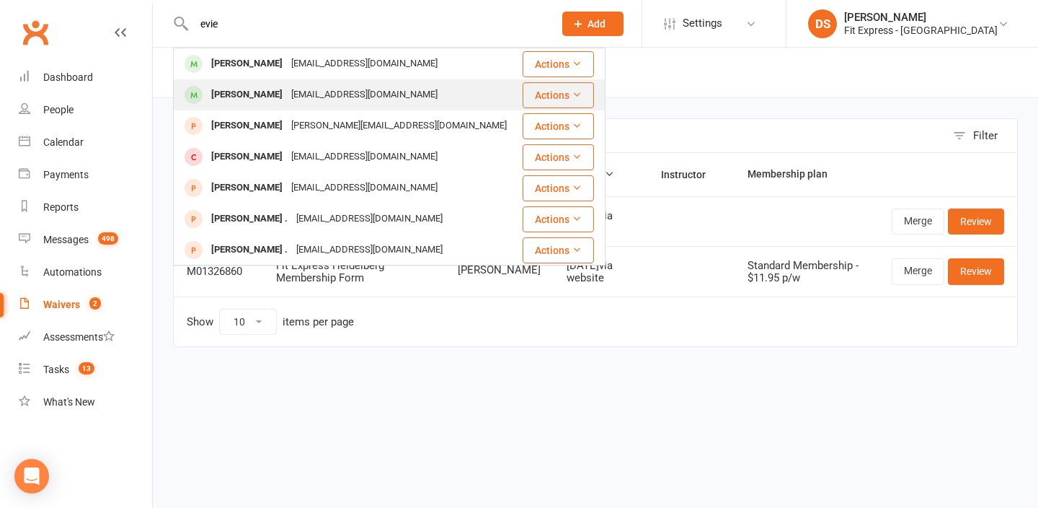
type input "evie"
click at [267, 82] on div "Evie Shepherd evie.sheph@gmail.com" at bounding box center [348, 95] width 346 height 30
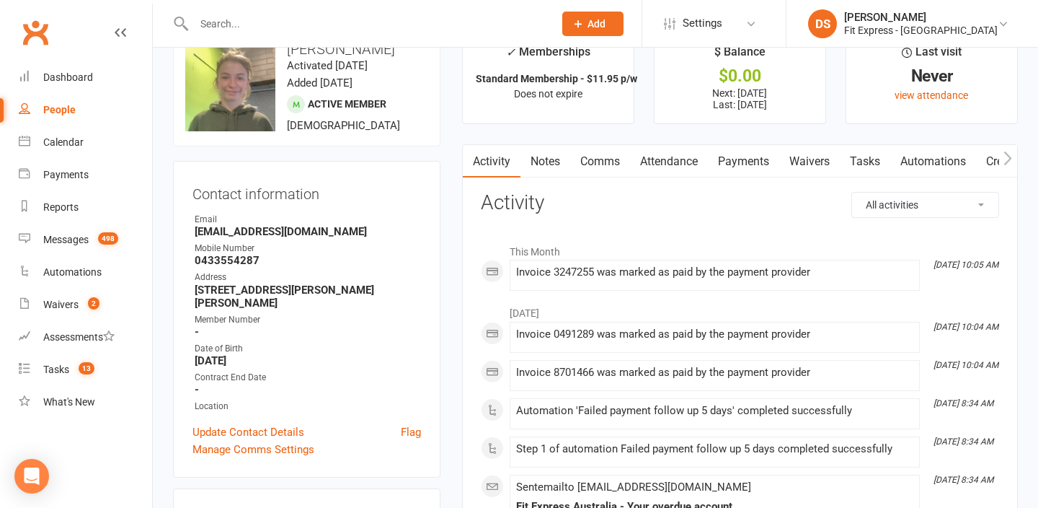
scroll to position [42, 0]
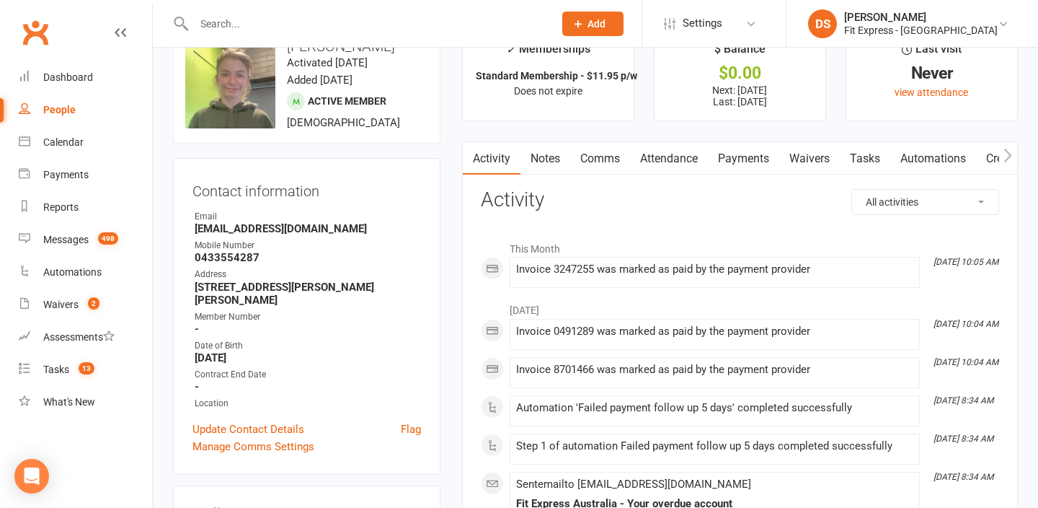
click at [735, 167] on link "Payments" at bounding box center [743, 158] width 71 height 33
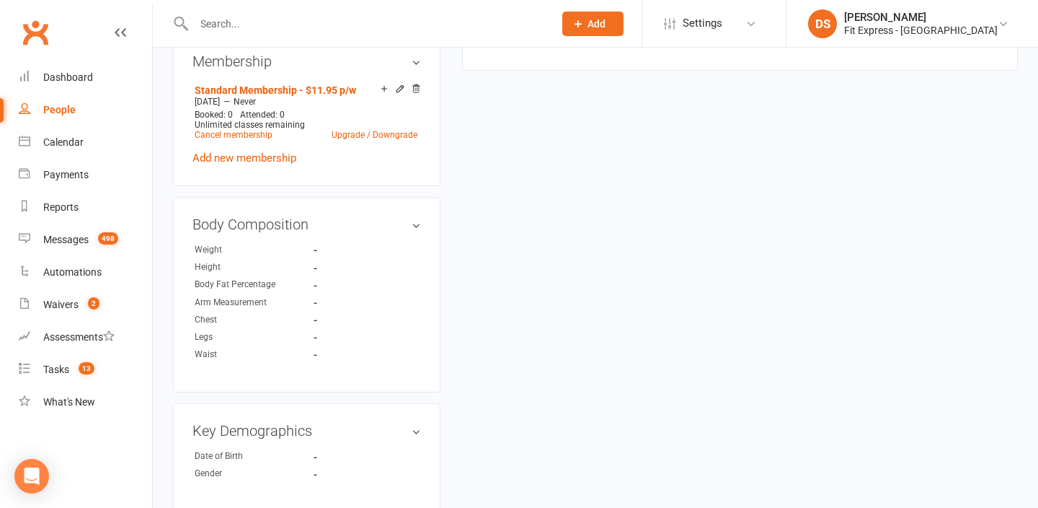
scroll to position [691, 0]
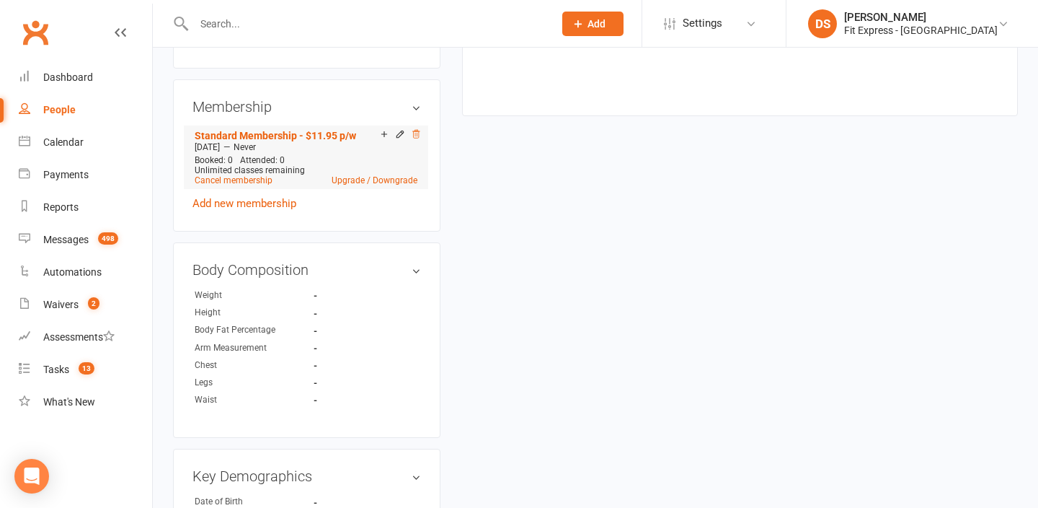
click at [417, 129] on icon at bounding box center [416, 134] width 10 height 10
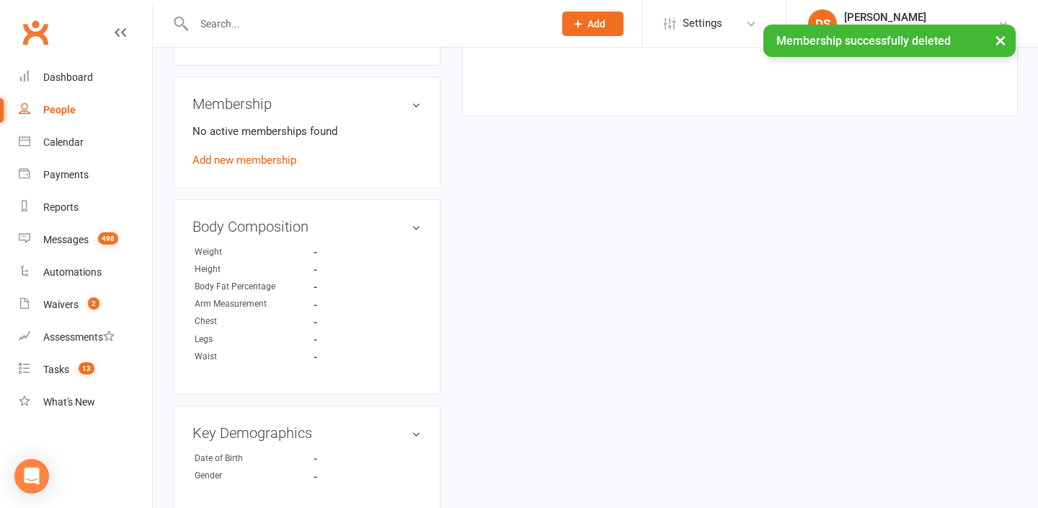
scroll to position [688, 0]
click at [261, 156] on link "Add new membership" at bounding box center [245, 162] width 104 height 13
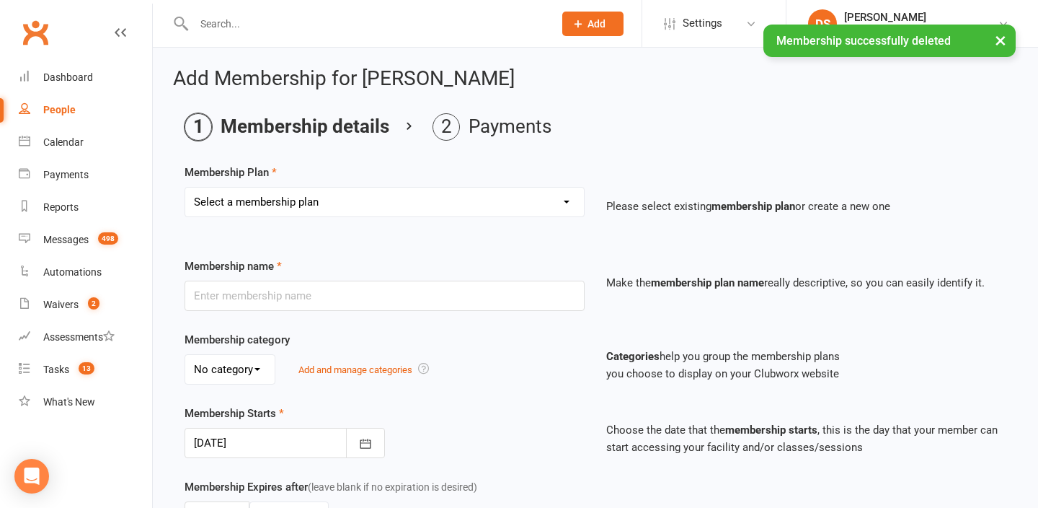
click at [342, 206] on select "Select a membership plan Create new Membership Plan Standard Membership 8.50pw …" at bounding box center [384, 201] width 399 height 29
select select "25"
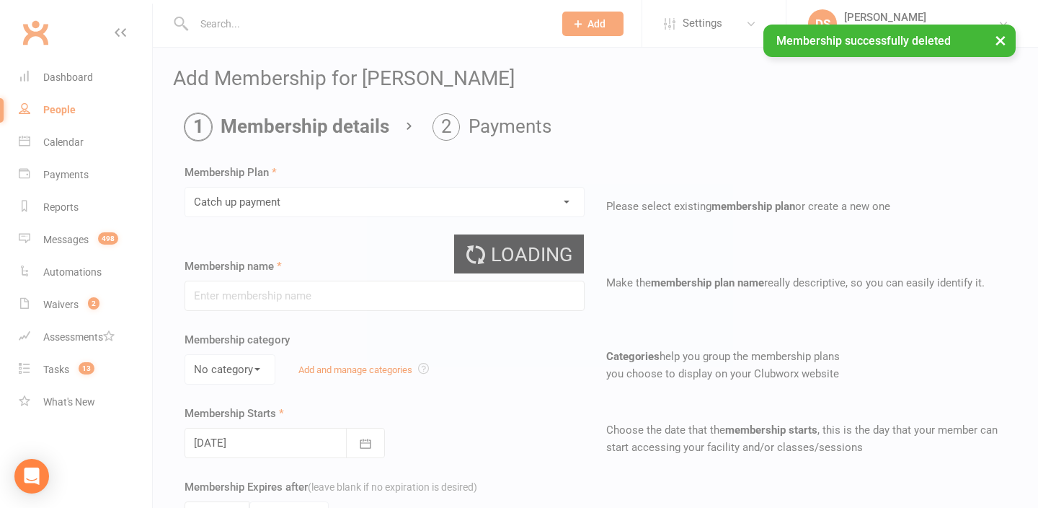
type input "Catch up payment"
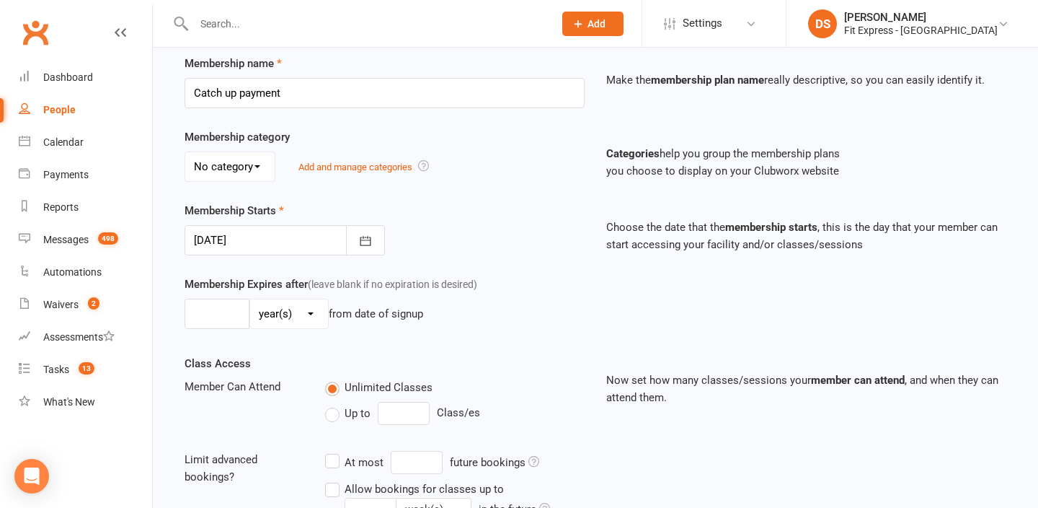
scroll to position [409, 0]
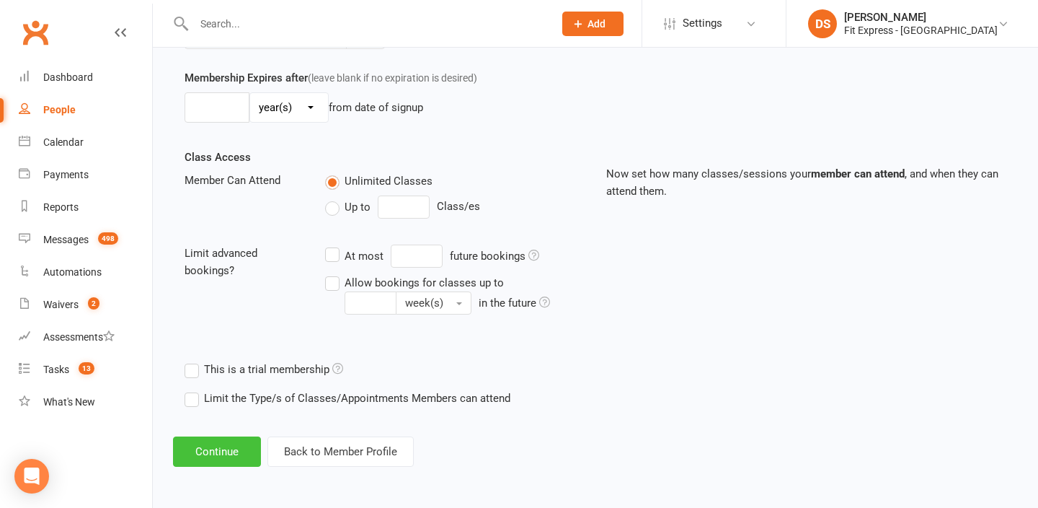
click at [226, 456] on button "Continue" at bounding box center [217, 451] width 88 height 30
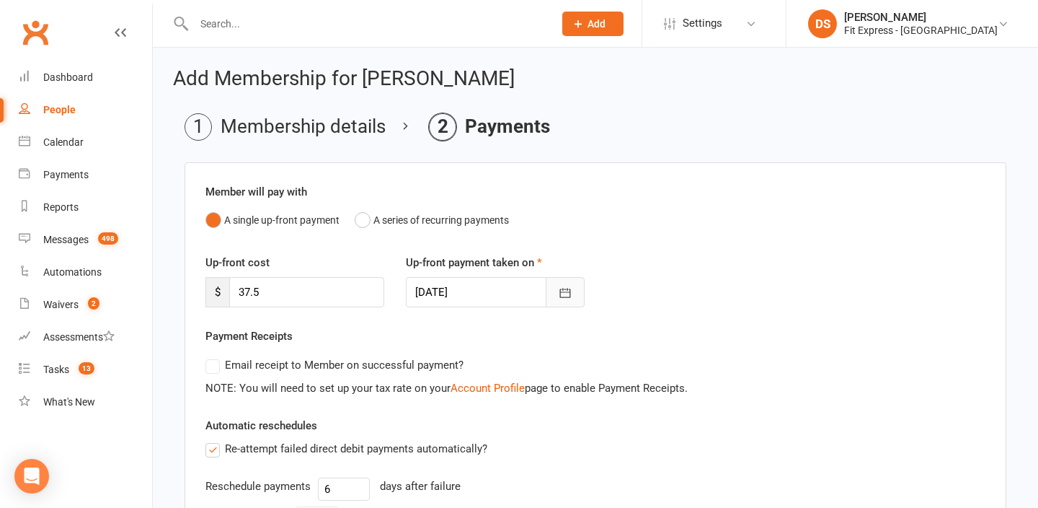
click at [565, 286] on icon "button" at bounding box center [565, 293] width 14 height 14
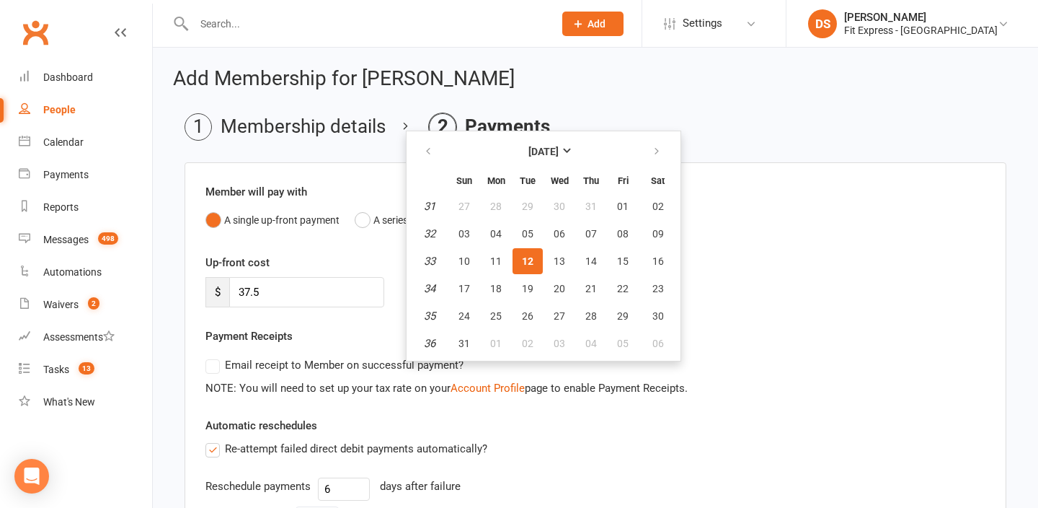
click at [542, 263] on table "August 2025 Sun Mon Tue Wed Thu Fri Sat 31 27 28 29 30 31 01 02 32 03 04 05 06 …" at bounding box center [544, 246] width 268 height 224
click at [550, 263] on button "13" at bounding box center [559, 261] width 30 height 26
type input "13 Aug 2025"
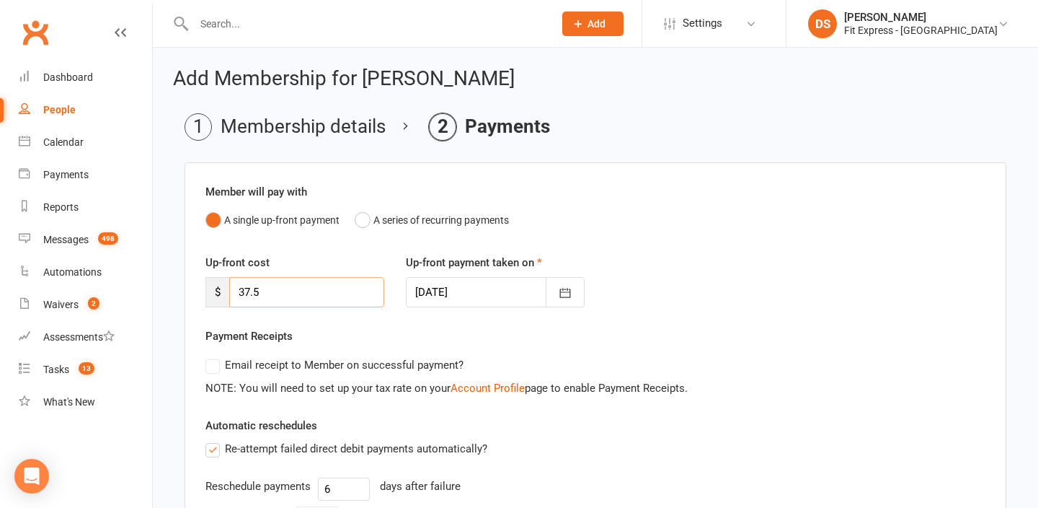
click at [295, 297] on input "37.5" at bounding box center [306, 292] width 155 height 30
type input "3"
type input "96"
click at [313, 340] on div "Payment Receipts Email receipt to Member on successful payment? NOTE: You will …" at bounding box center [596, 361] width 780 height 69
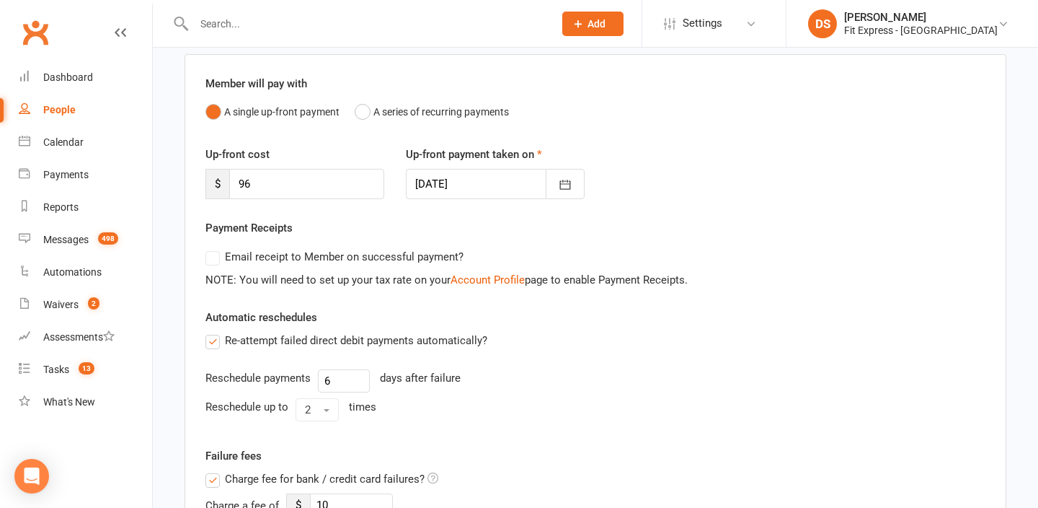
scroll to position [110, 0]
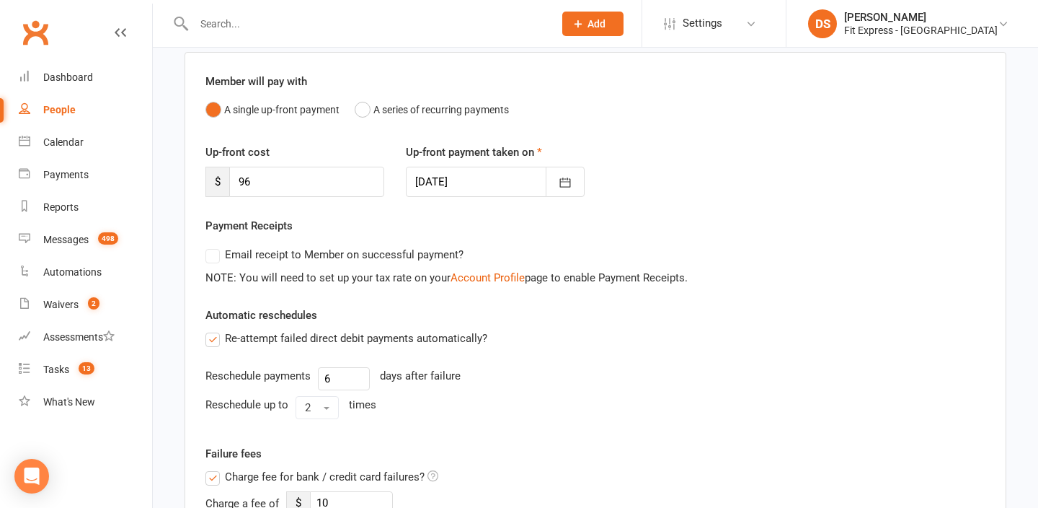
click at [252, 472] on span "Charge fee for bank / credit card failures?" at bounding box center [325, 475] width 200 height 15
click at [252, 468] on input "Charge fee for bank / credit card failures?" at bounding box center [322, 468] width 233 height 0
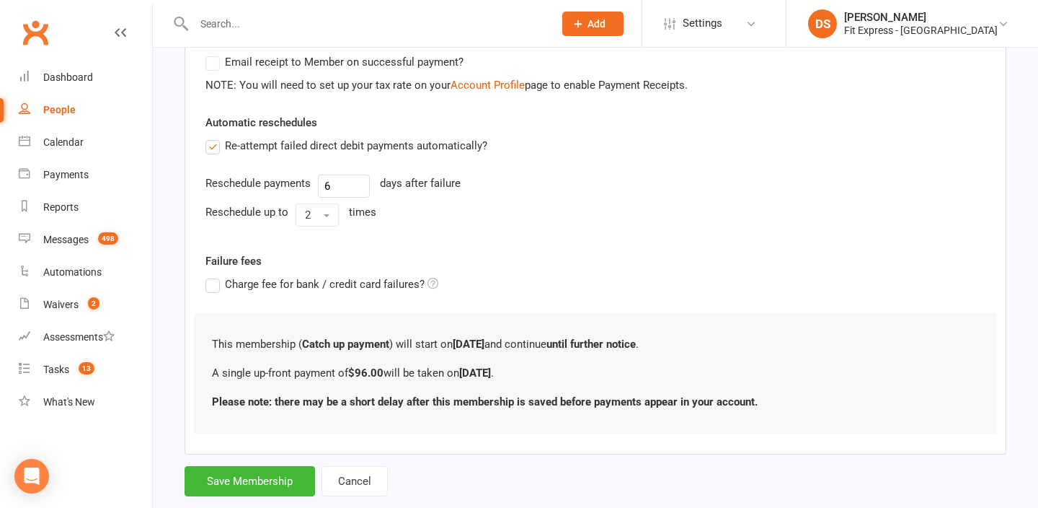
scroll to position [335, 0]
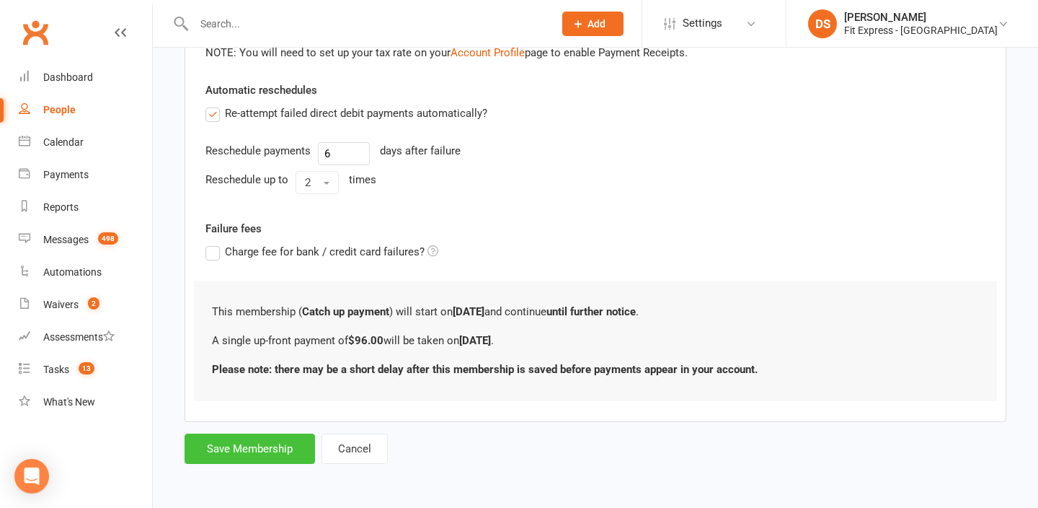
click at [239, 448] on button "Save Membership" at bounding box center [250, 448] width 131 height 30
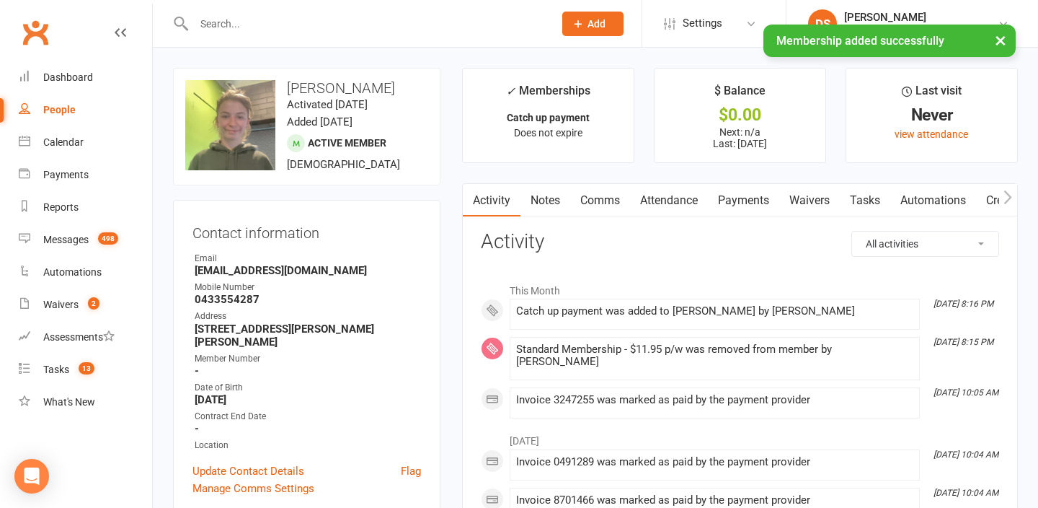
click at [562, 198] on link "Notes" at bounding box center [546, 200] width 50 height 33
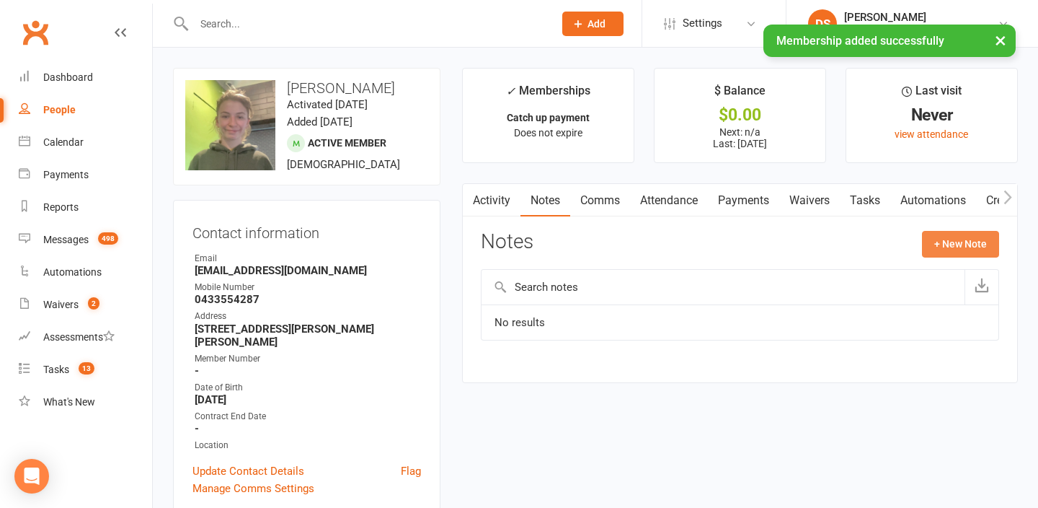
click at [954, 237] on button "+ New Note" at bounding box center [960, 244] width 77 height 26
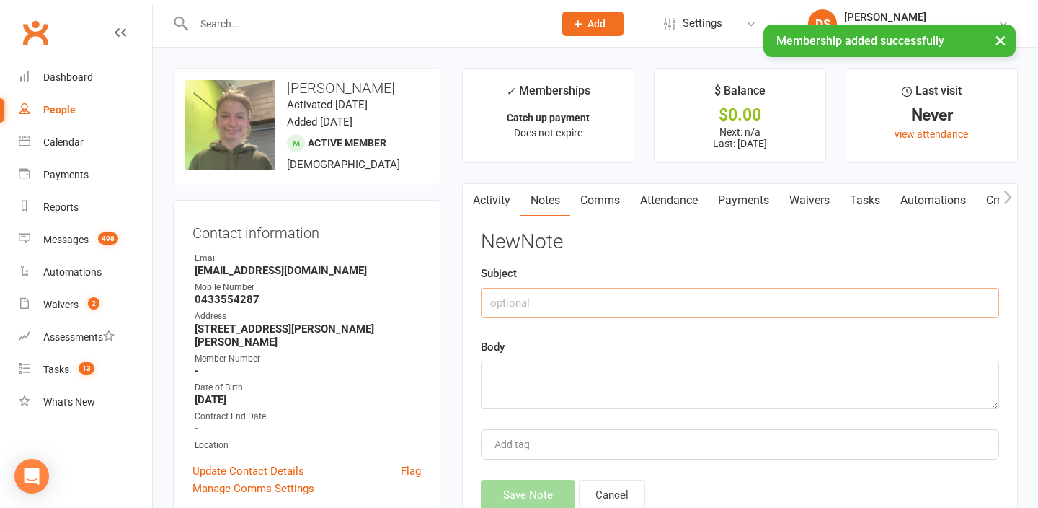
click at [728, 296] on input "text" at bounding box center [740, 303] width 519 height 30
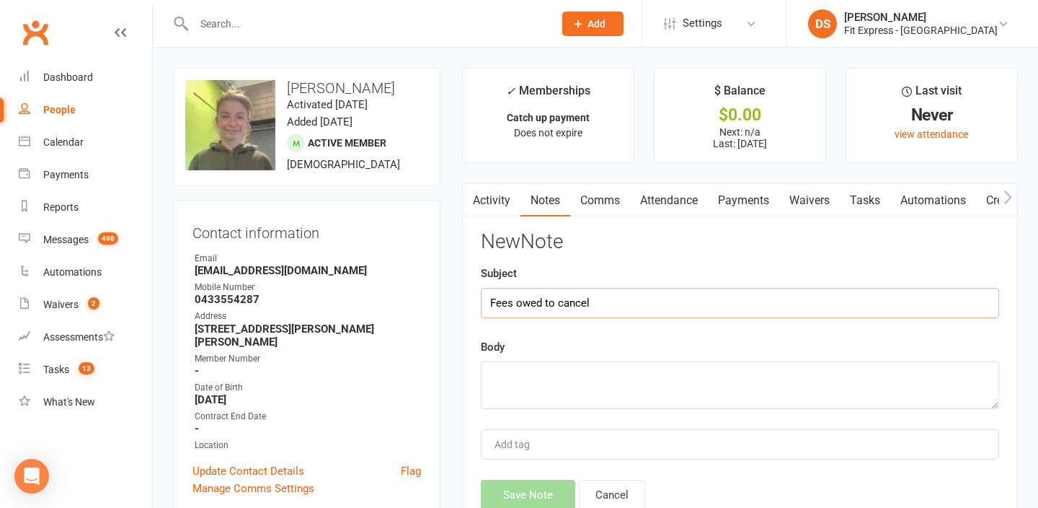
type input "Fees owed to cancel"
click at [685, 370] on textarea at bounding box center [740, 385] width 519 height 48
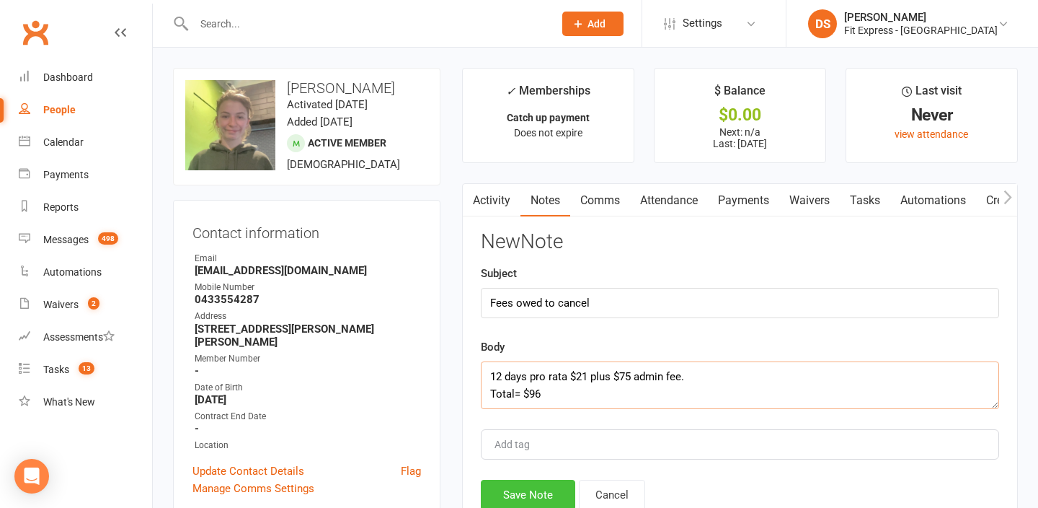
type textarea "12 days pro rata $21 plus $75 admin fee. Total= $96"
click at [524, 482] on button "Save Note" at bounding box center [528, 495] width 94 height 30
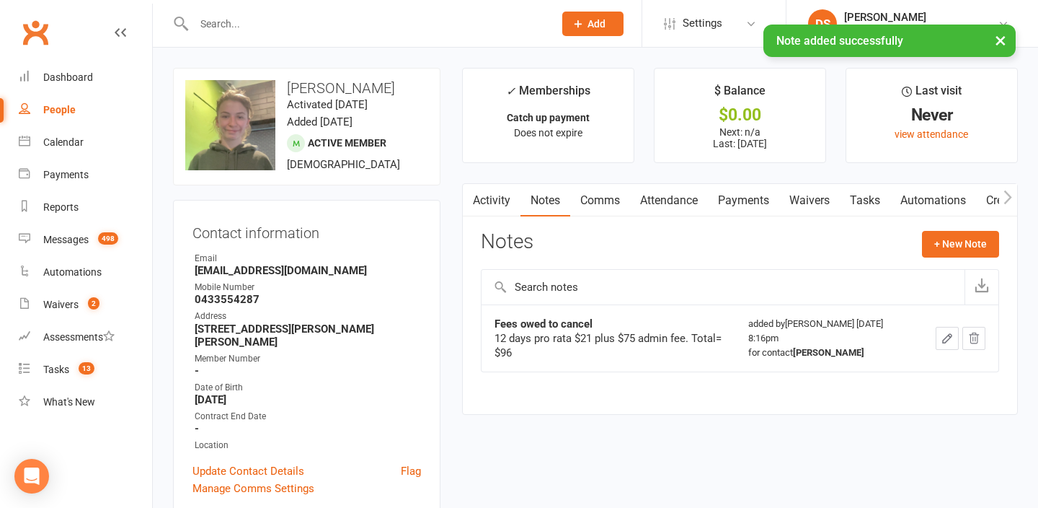
click at [743, 198] on link "Payments" at bounding box center [743, 200] width 71 height 33
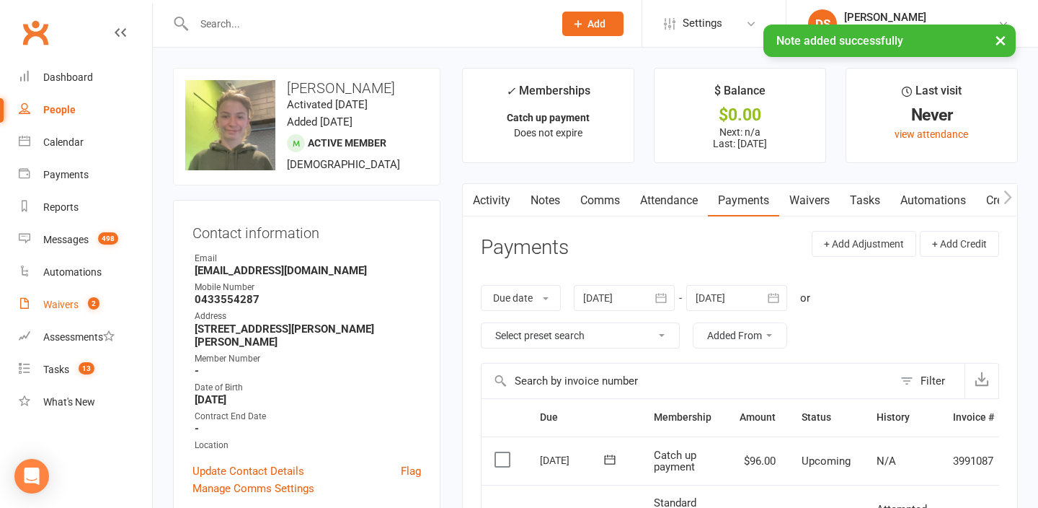
click at [89, 310] on count-badge "2" at bounding box center [90, 305] width 19 height 12
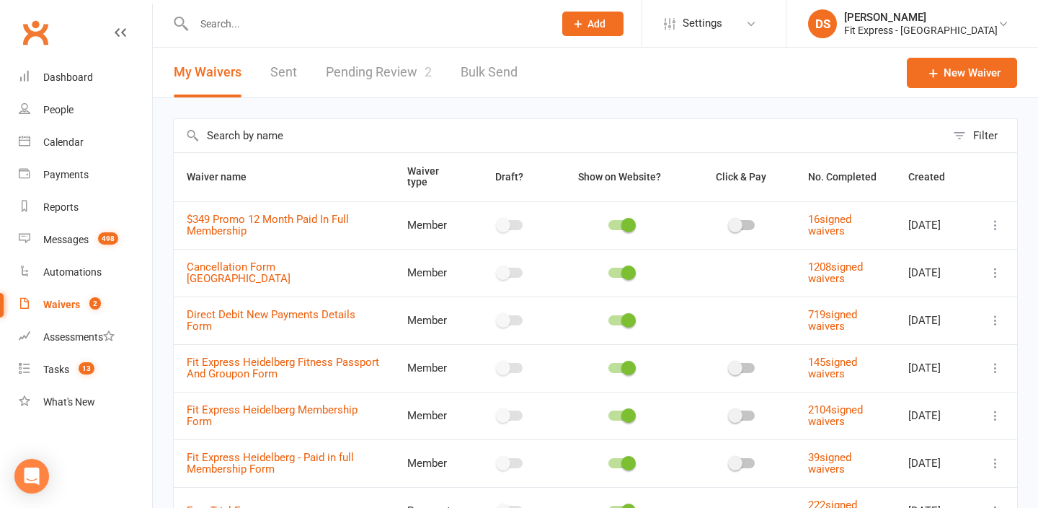
click at [359, 86] on link "Pending Review 2" at bounding box center [379, 73] width 106 height 50
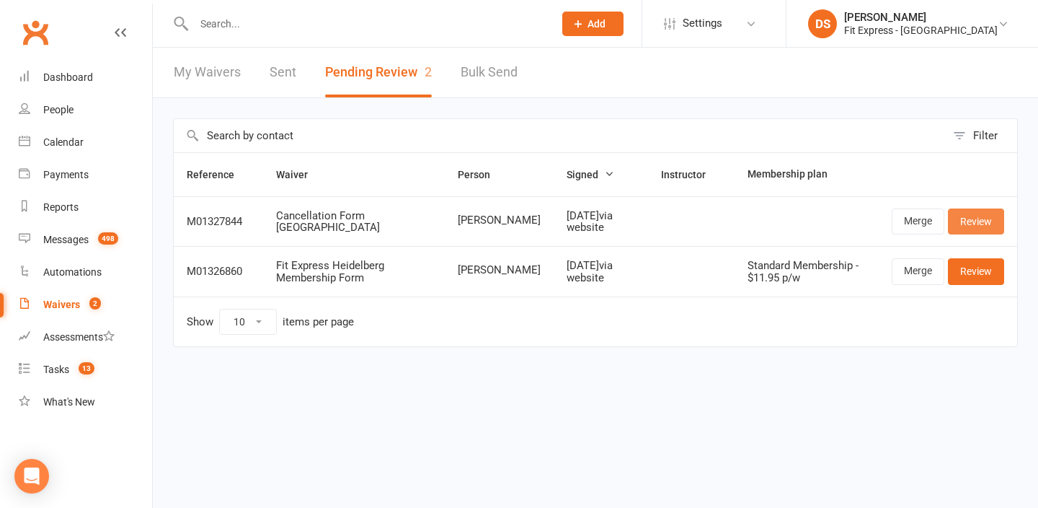
click at [989, 218] on link "Review" at bounding box center [976, 221] width 56 height 26
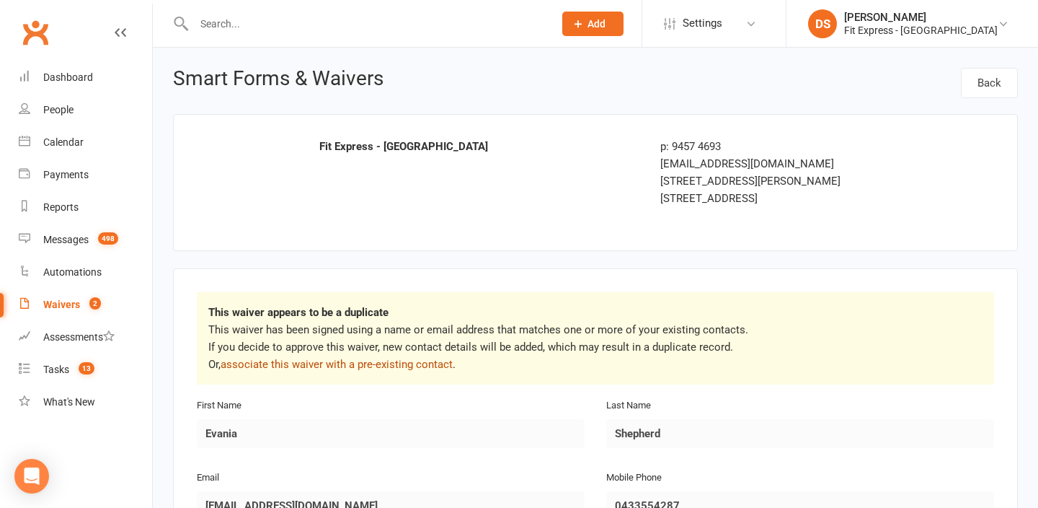
click at [411, 363] on link "associate this waiver with a pre-existing contact" at bounding box center [337, 364] width 232 height 13
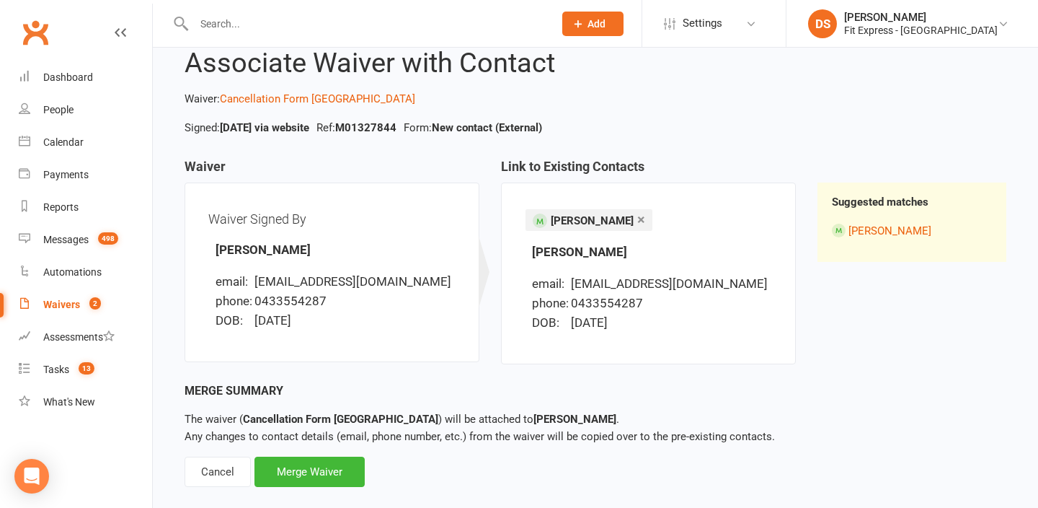
scroll to position [66, 0]
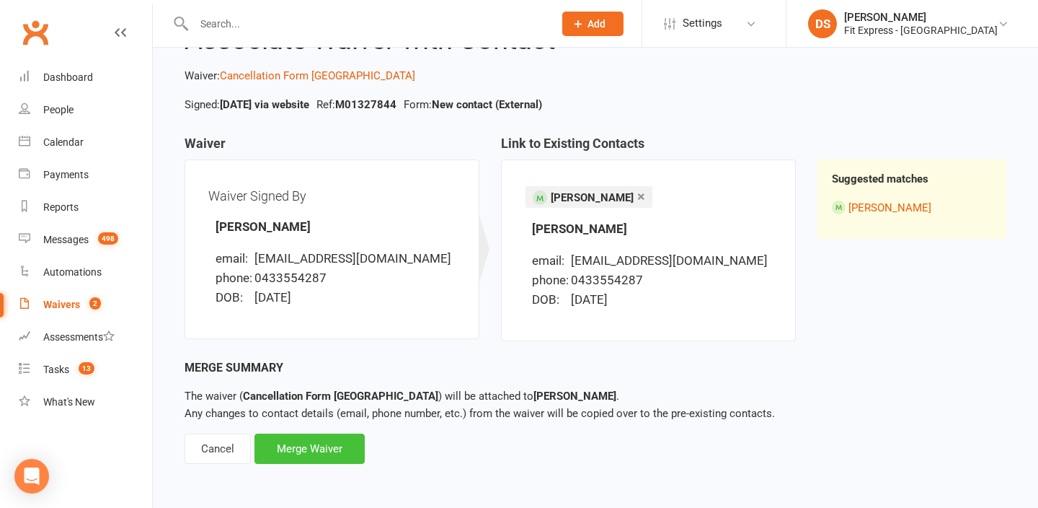
click at [349, 446] on div "Merge Waiver" at bounding box center [310, 448] width 110 height 30
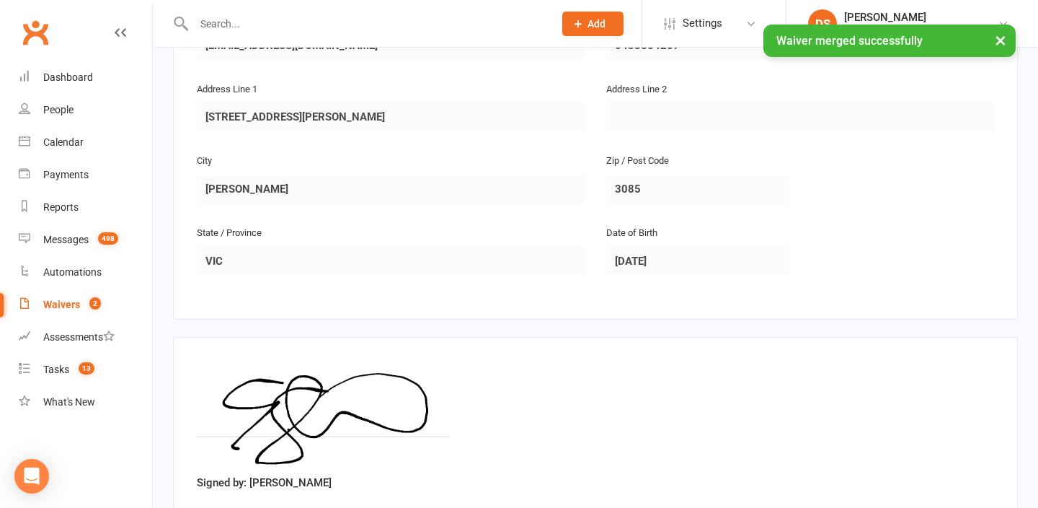
scroll to position [456, 0]
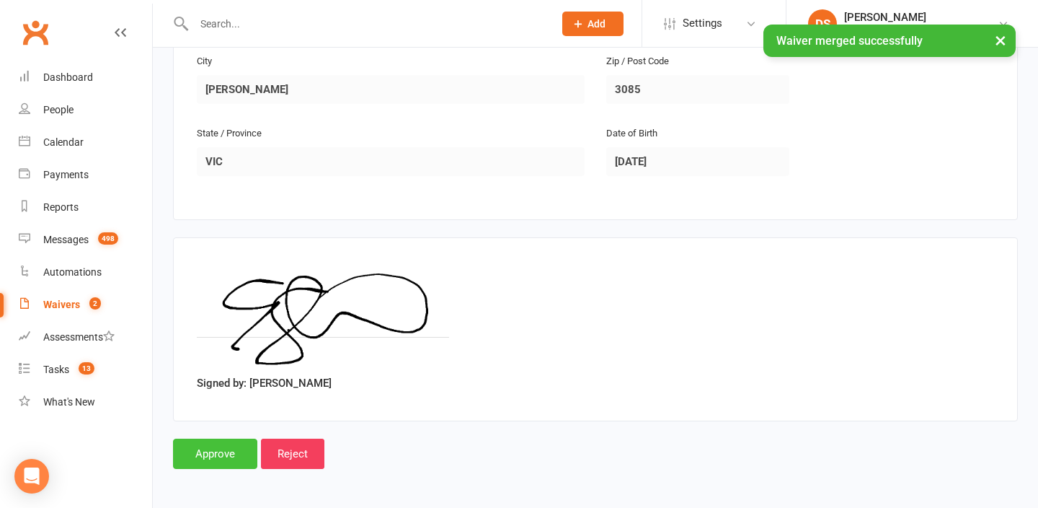
click at [210, 457] on input "Approve" at bounding box center [215, 453] width 84 height 30
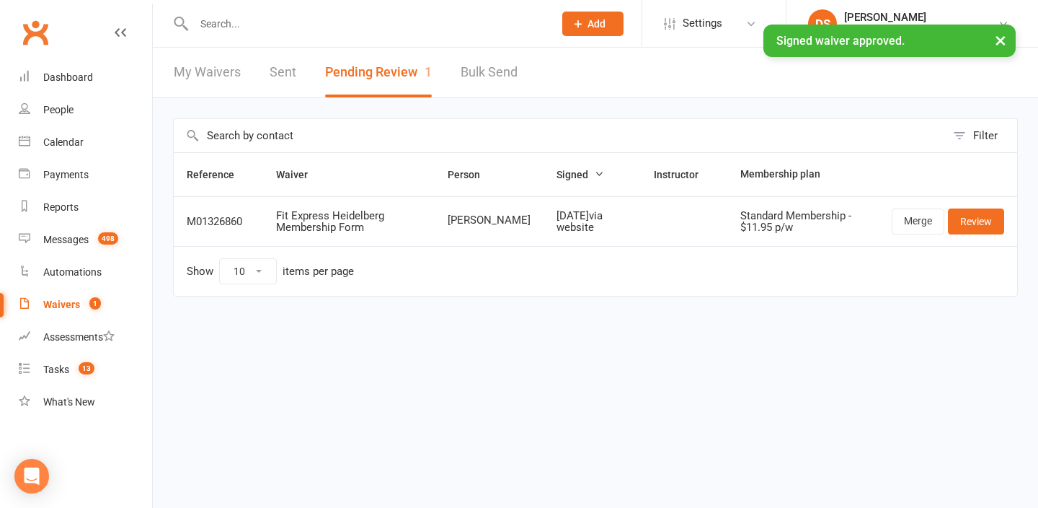
click at [35, 22] on link "Clubworx" at bounding box center [35, 32] width 36 height 36
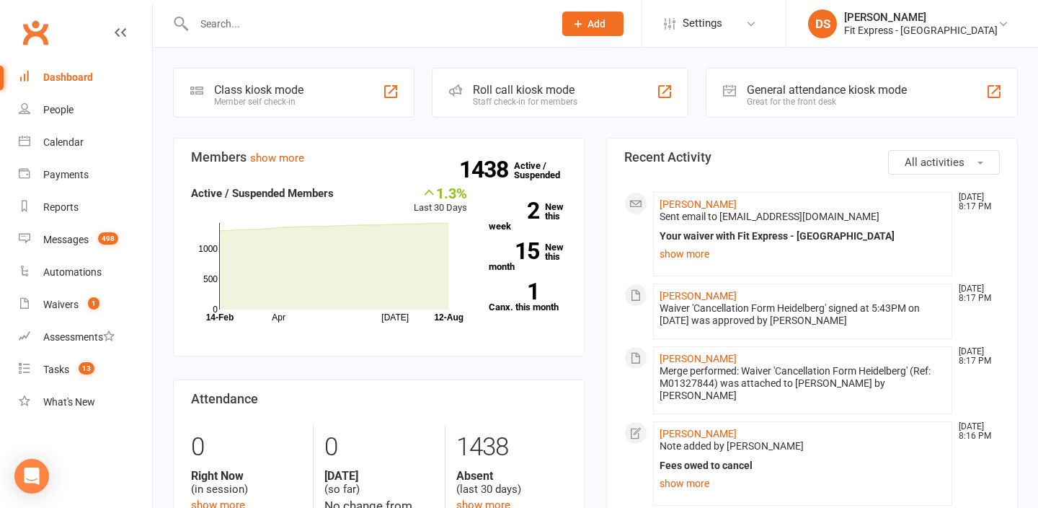
click at [57, 74] on div "Dashboard" at bounding box center [68, 77] width 50 height 12
click at [65, 304] on div "Waivers" at bounding box center [60, 305] width 35 height 12
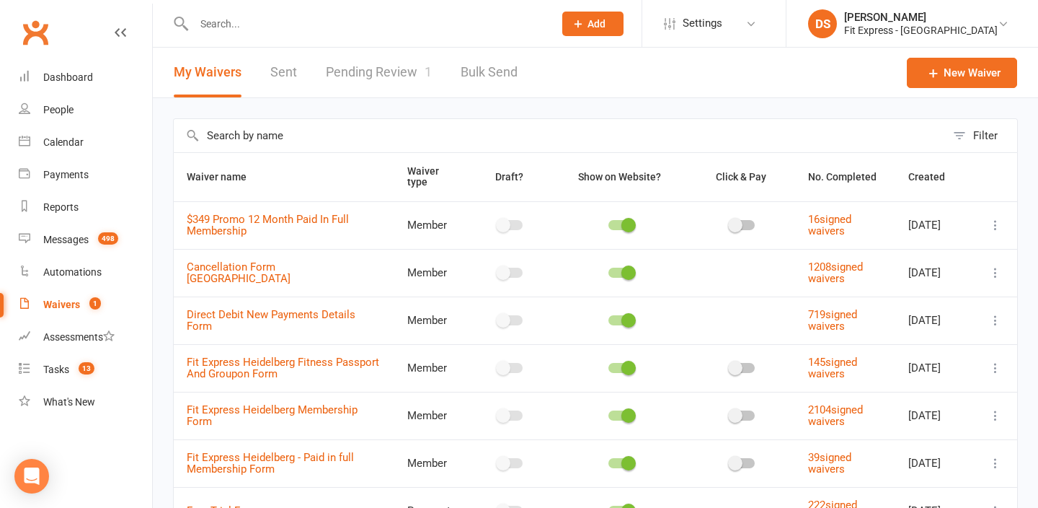
click at [353, 90] on link "Pending Review 1" at bounding box center [379, 73] width 106 height 50
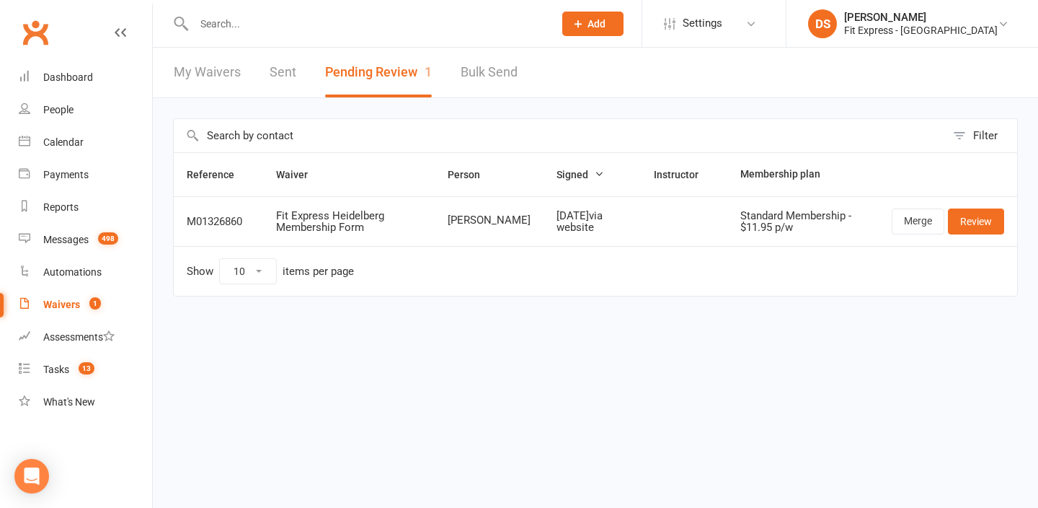
click at [42, 41] on link "Clubworx" at bounding box center [35, 32] width 36 height 36
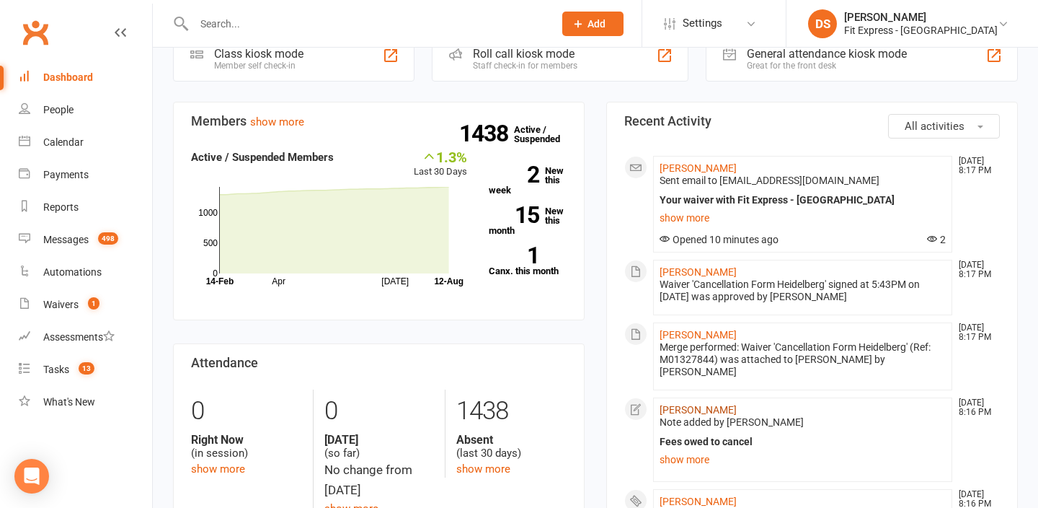
scroll to position [45, 0]
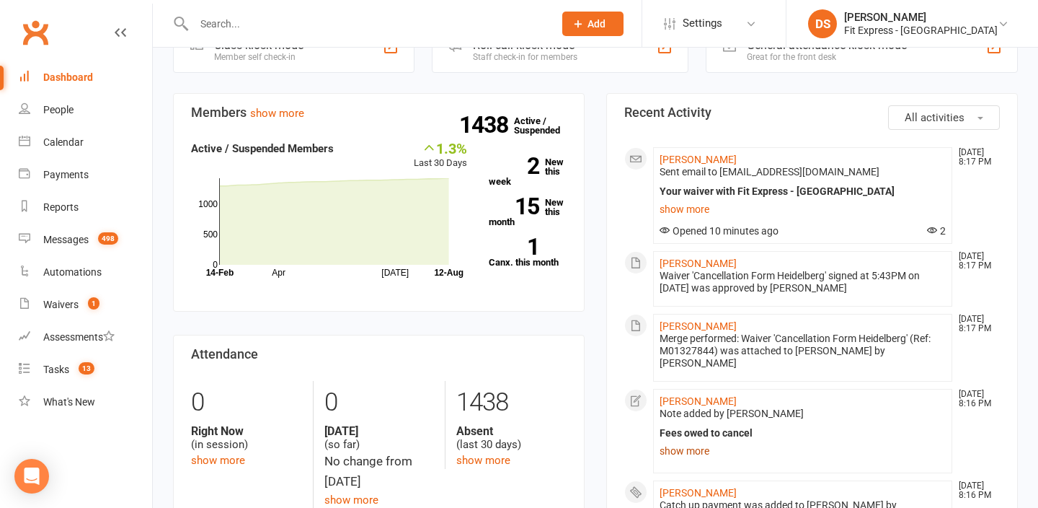
click at [695, 441] on link "show more" at bounding box center [803, 451] width 286 height 20
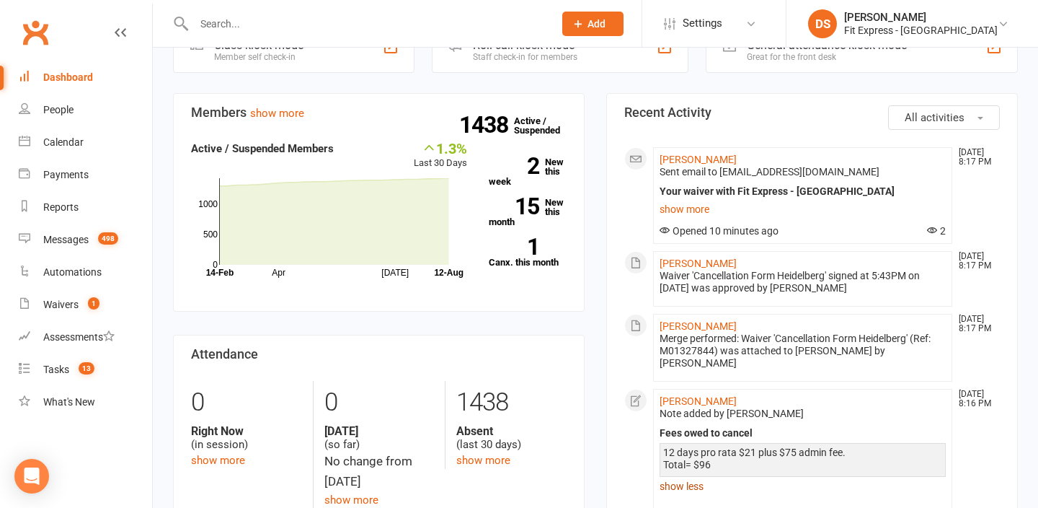
click at [699, 476] on link "show less" at bounding box center [803, 486] width 286 height 20
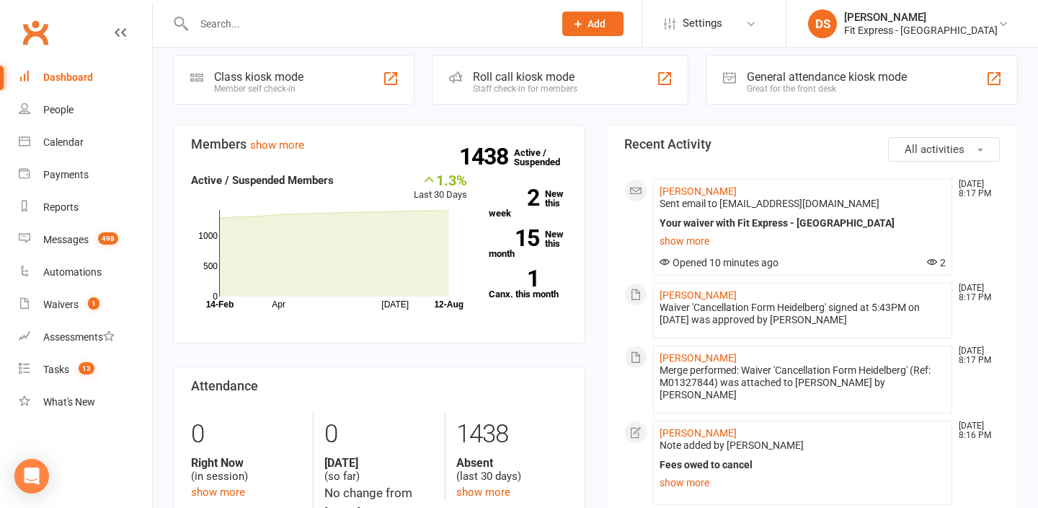
scroll to position [0, 0]
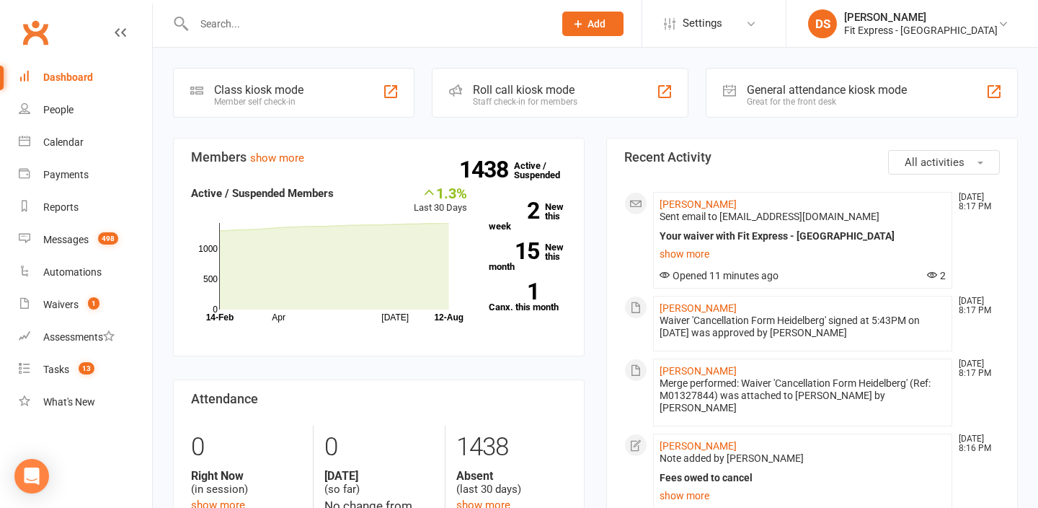
click at [40, 22] on link "Clubworx" at bounding box center [35, 32] width 36 height 36
click at [33, 19] on link "Clubworx" at bounding box center [35, 32] width 36 height 36
drag, startPoint x: 41, startPoint y: 40, endPoint x: 121, endPoint y: 197, distance: 175.8
click at [41, 40] on link "Clubworx" at bounding box center [35, 32] width 36 height 36
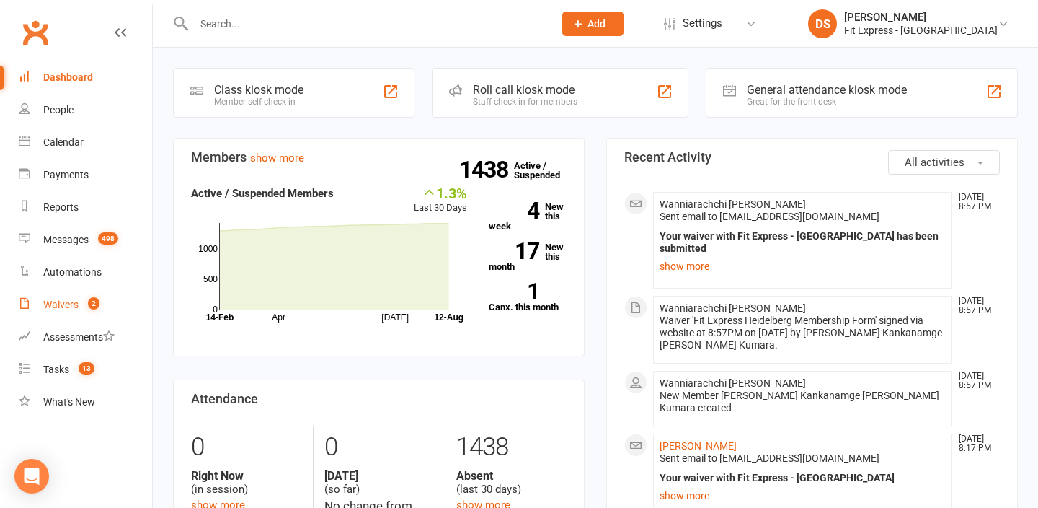
click at [45, 304] on div "Waivers" at bounding box center [60, 305] width 35 height 12
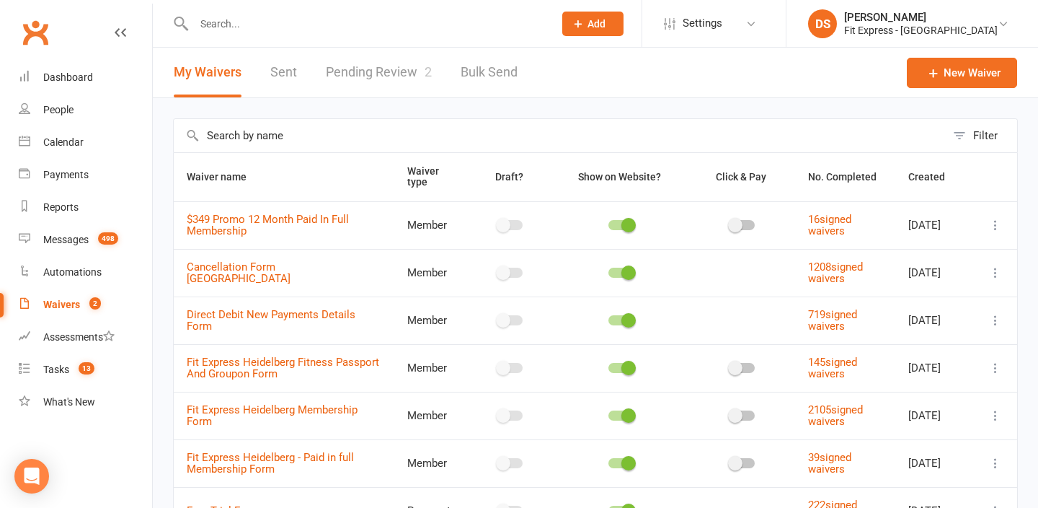
click at [394, 76] on link "Pending Review 2" at bounding box center [379, 73] width 106 height 50
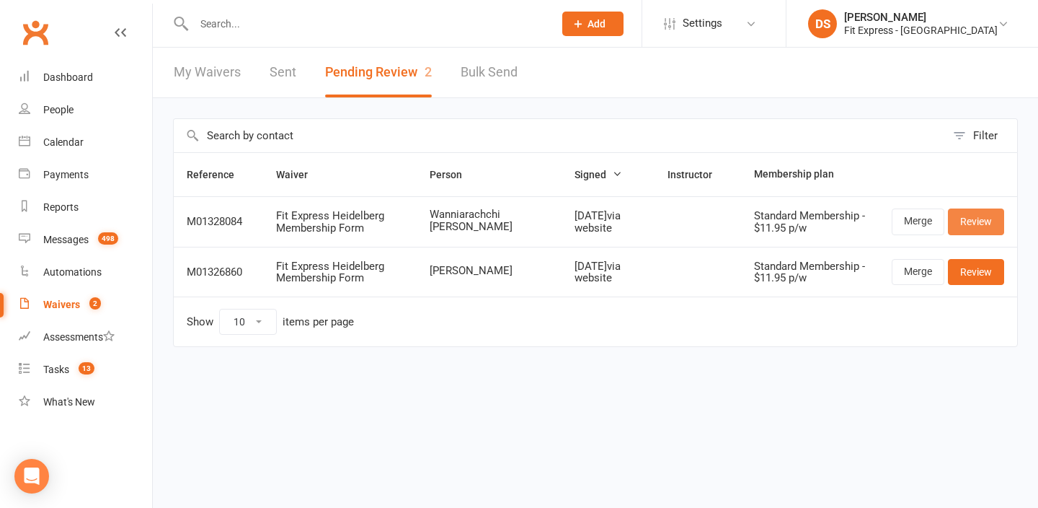
click at [993, 227] on link "Review" at bounding box center [976, 221] width 56 height 26
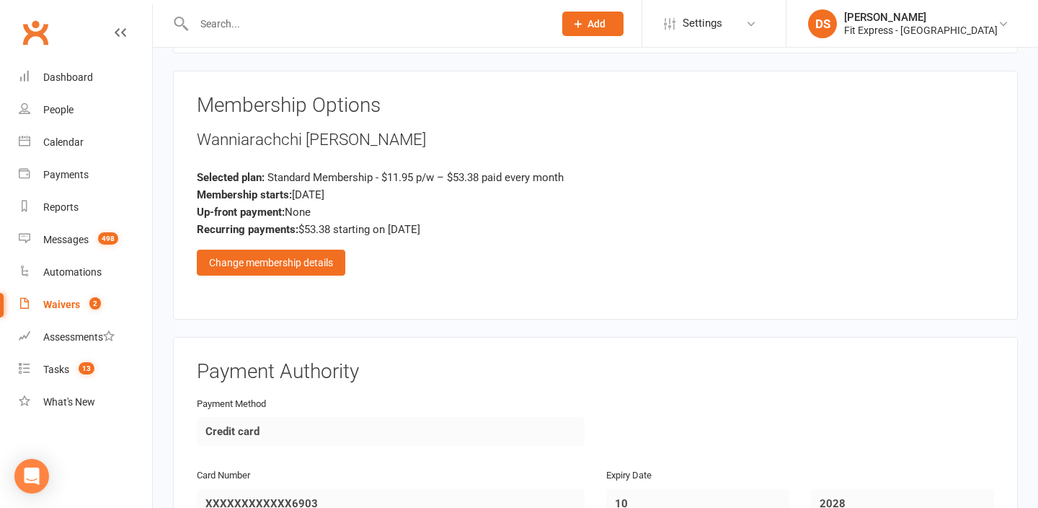
scroll to position [1709, 0]
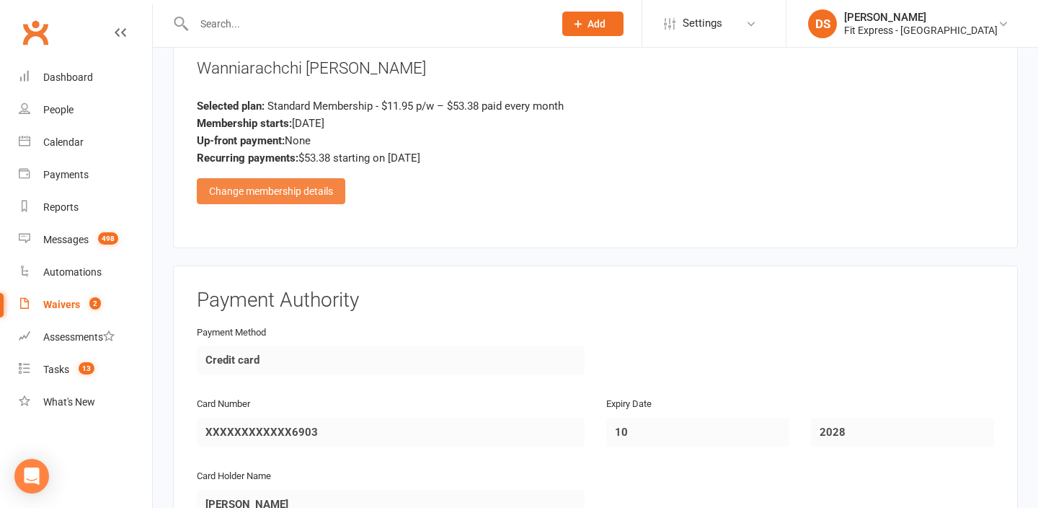
click at [317, 178] on div "Change membership details" at bounding box center [271, 191] width 149 height 26
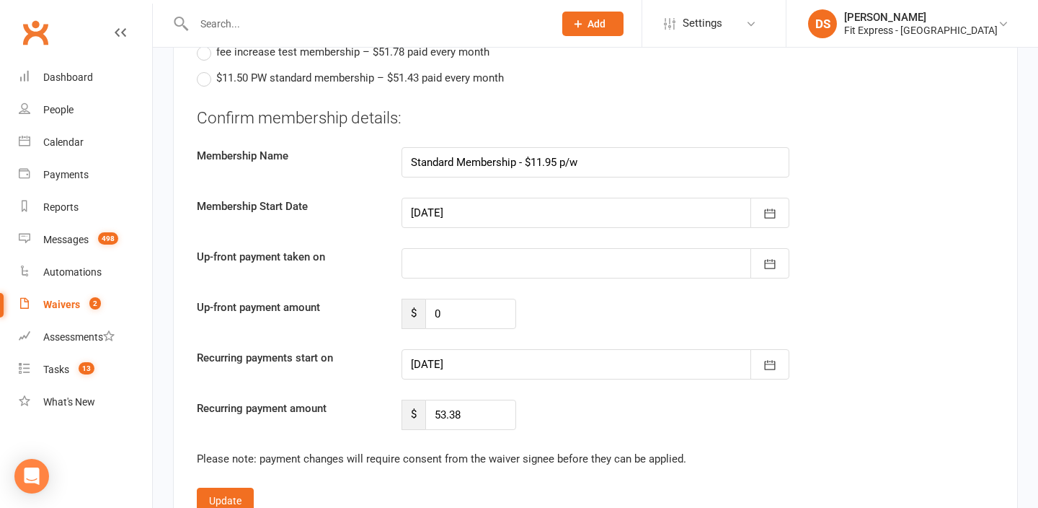
scroll to position [2791, 0]
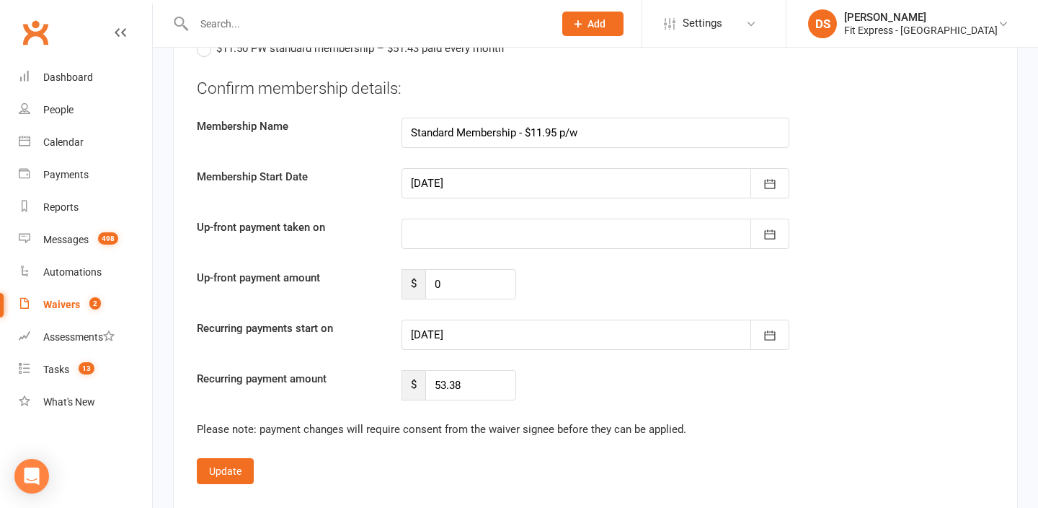
click at [27, 35] on link "Clubworx" at bounding box center [35, 32] width 36 height 36
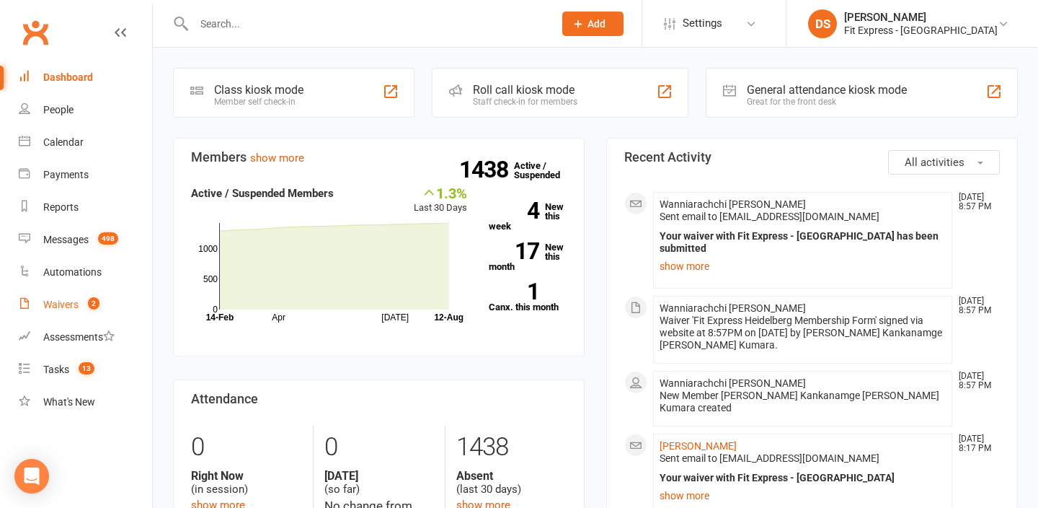
click at [48, 296] on link "Waivers 2" at bounding box center [85, 304] width 133 height 32
